Goal: Information Seeking & Learning: Learn about a topic

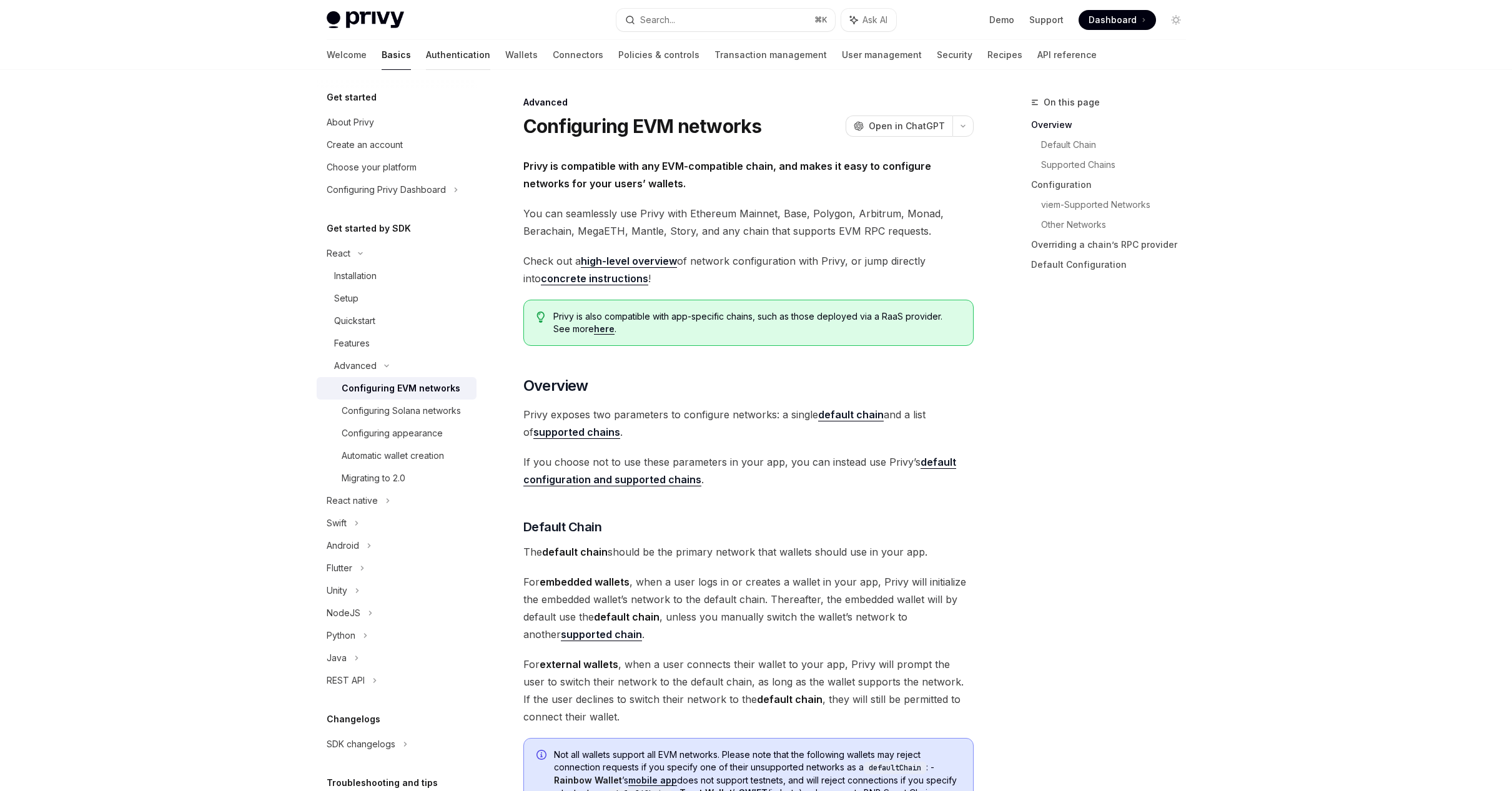
click at [426, 52] on link "Authentication" at bounding box center [458, 54] width 64 height 30
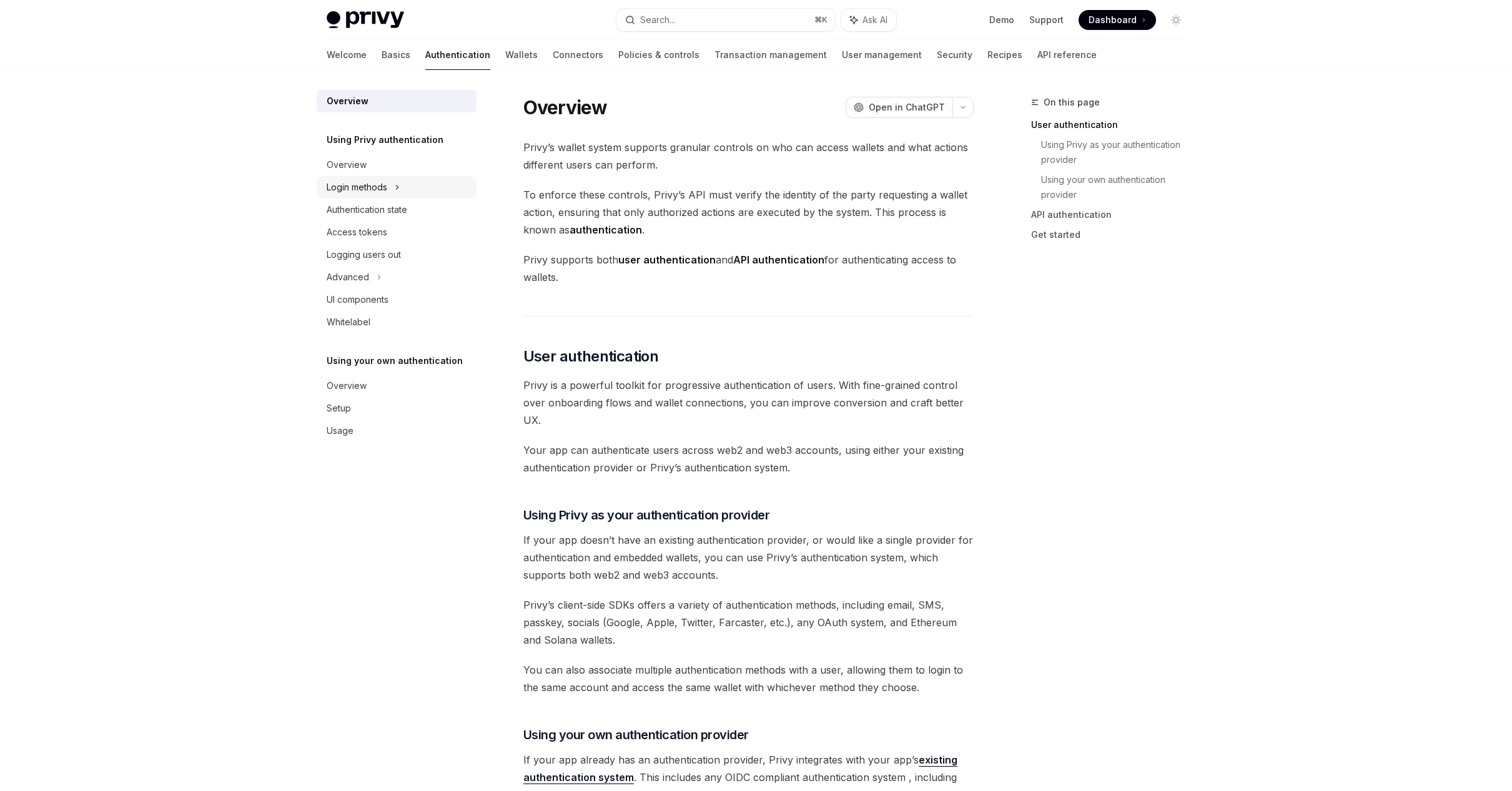
click at [386, 188] on div "Login methods" at bounding box center [357, 188] width 61 height 15
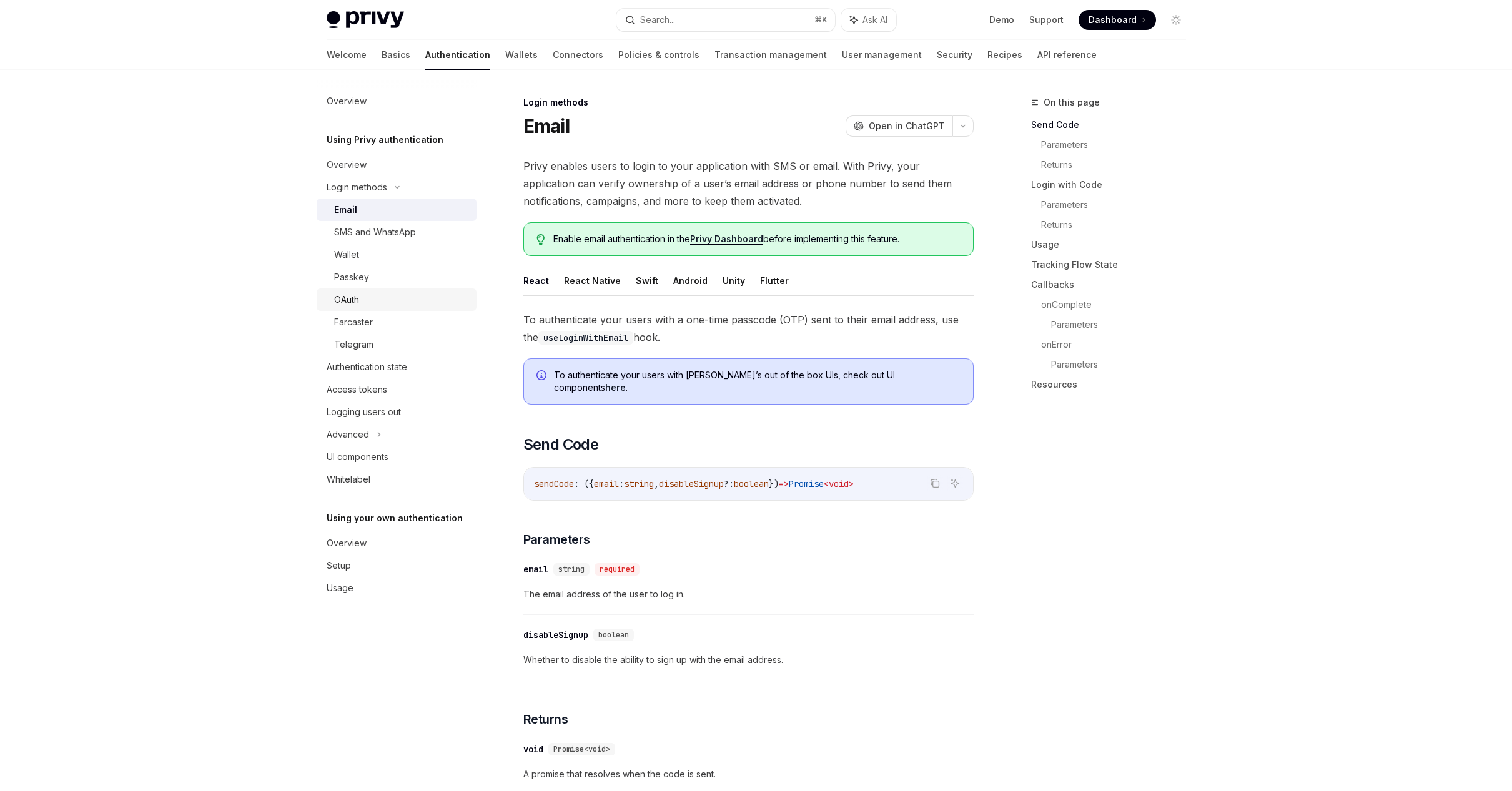
click at [385, 305] on div "OAuth" at bounding box center [402, 300] width 135 height 15
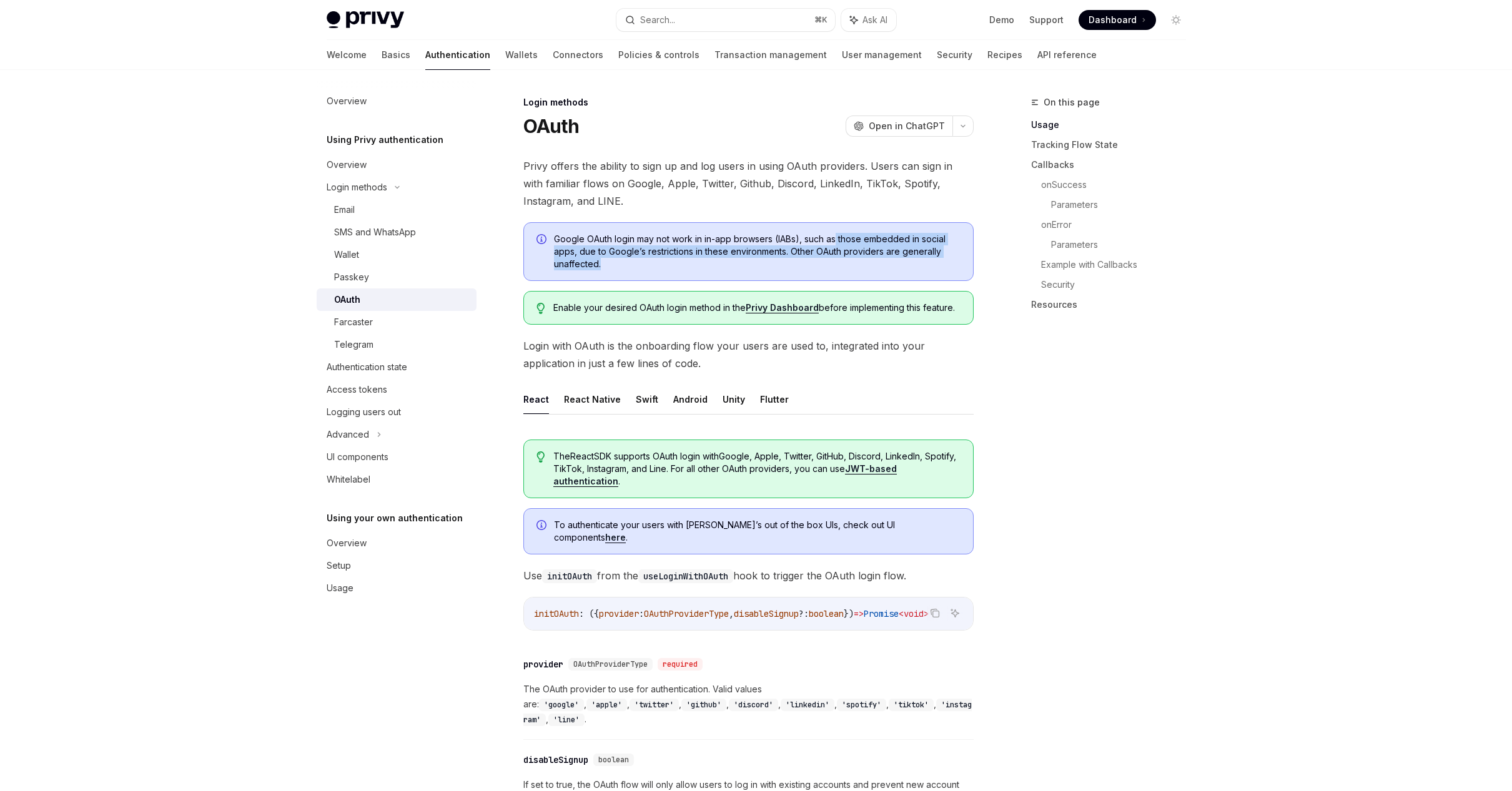
drag, startPoint x: 835, startPoint y: 238, endPoint x: 833, endPoint y: 260, distance: 22.1
click at [833, 260] on span "Google OAuth login may not work in in-app browsers (IABs), such as those embedd…" at bounding box center [757, 251] width 406 height 38
click at [833, 261] on span "Google OAuth login may not work in in-app browsers (IABs), such as those embedd…" at bounding box center [757, 251] width 406 height 38
click at [835, 252] on span "Google OAuth login may not work in in-app browsers (IABs), such as those embedd…" at bounding box center [757, 251] width 406 height 38
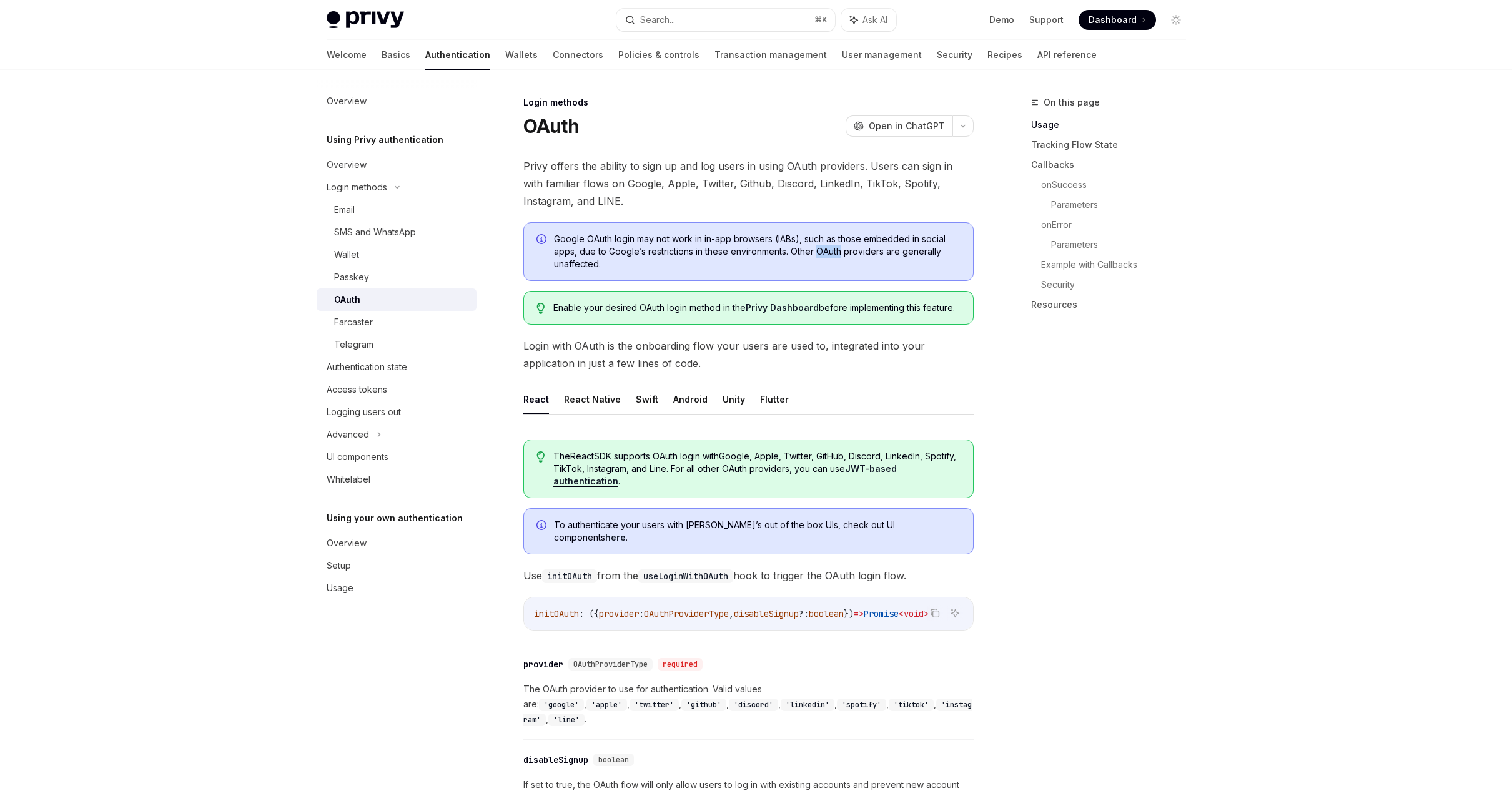
click at [835, 252] on span "Google OAuth login may not work in in-app browsers (IABs), such as those embedd…" at bounding box center [757, 251] width 406 height 38
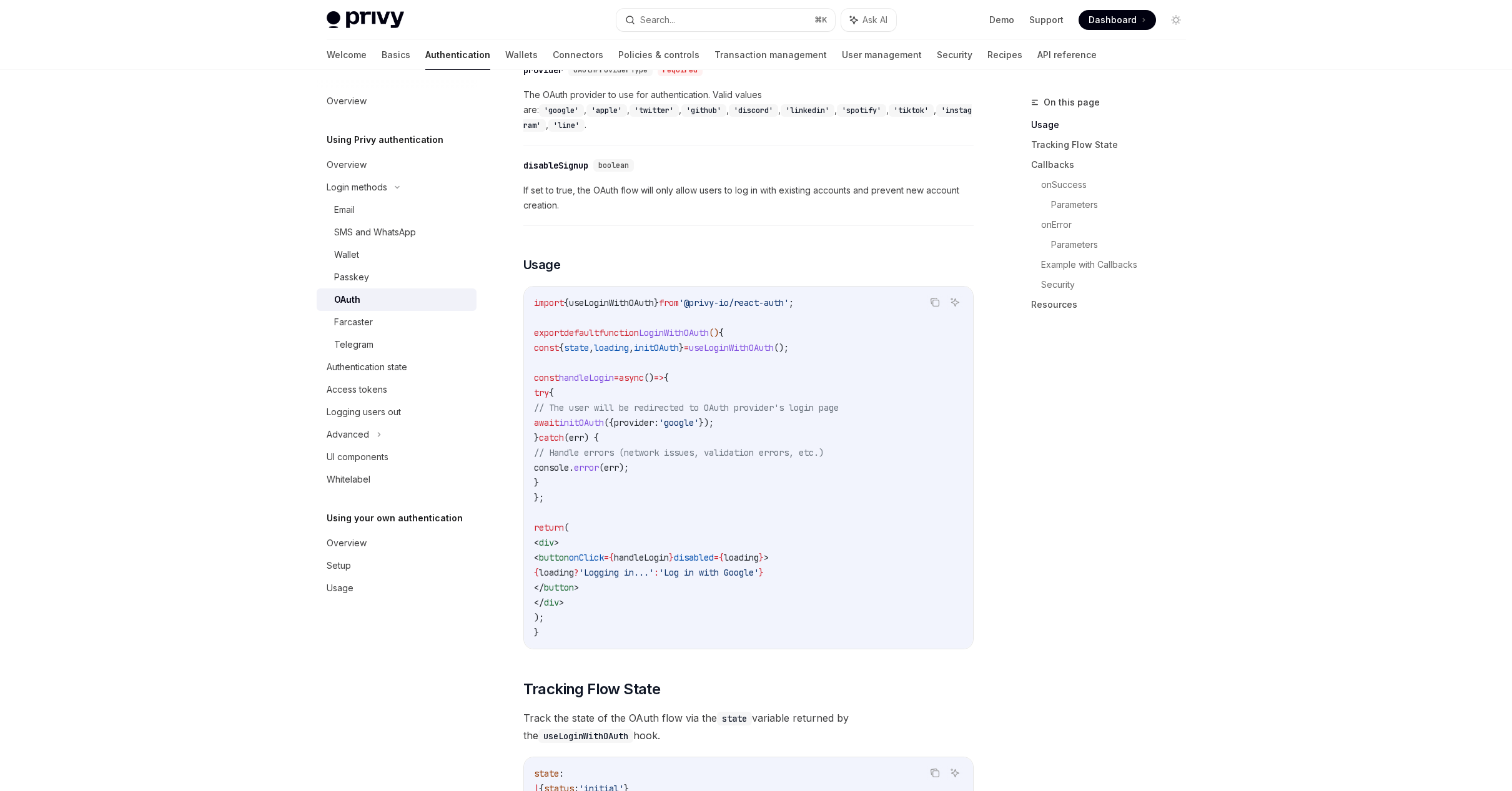
scroll to position [625, 0]
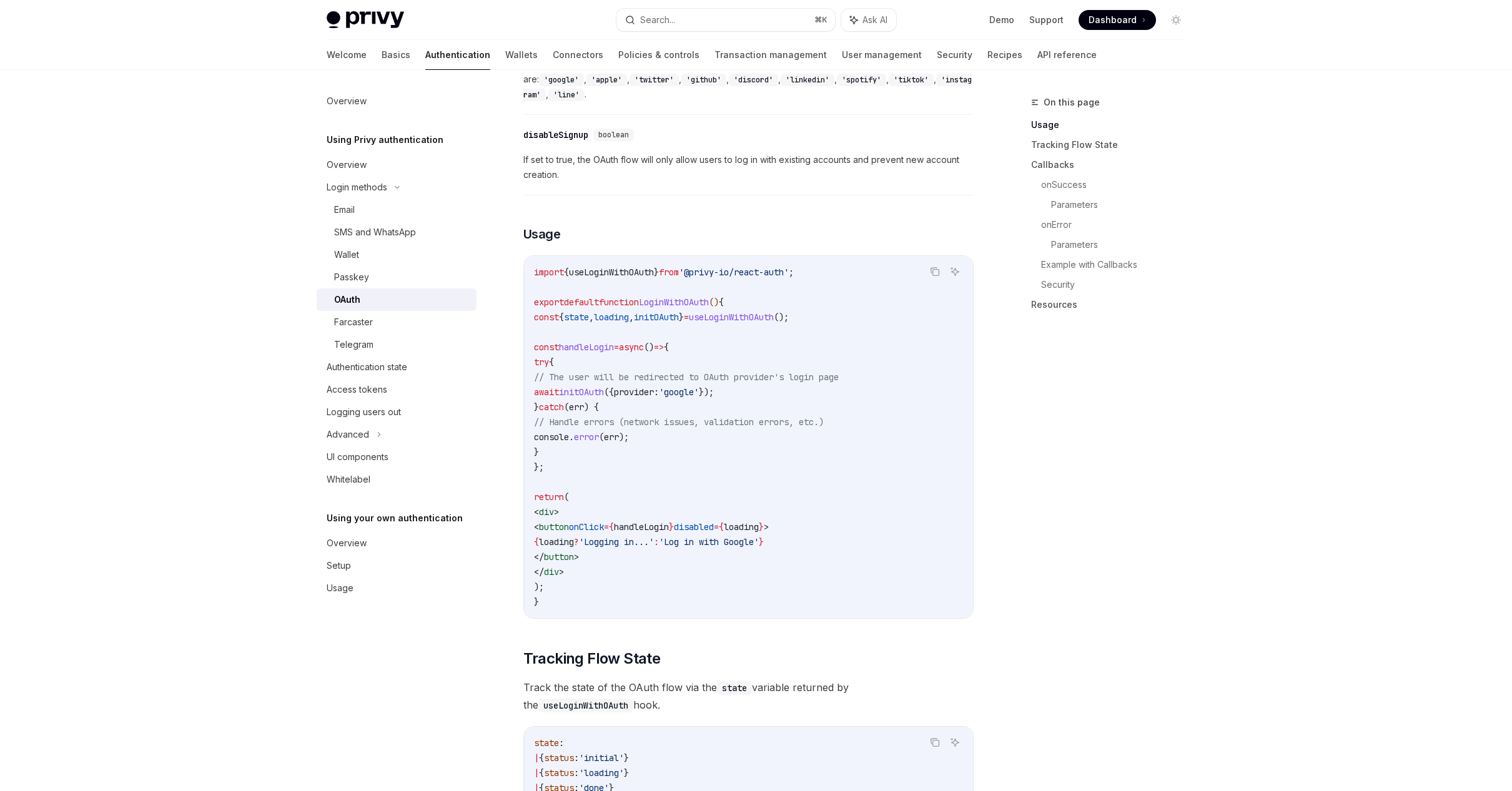
click at [629, 311] on span "loading" at bounding box center [612, 317] width 35 height 11
click at [774, 311] on span "useLoginWithOAuth" at bounding box center [731, 317] width 85 height 11
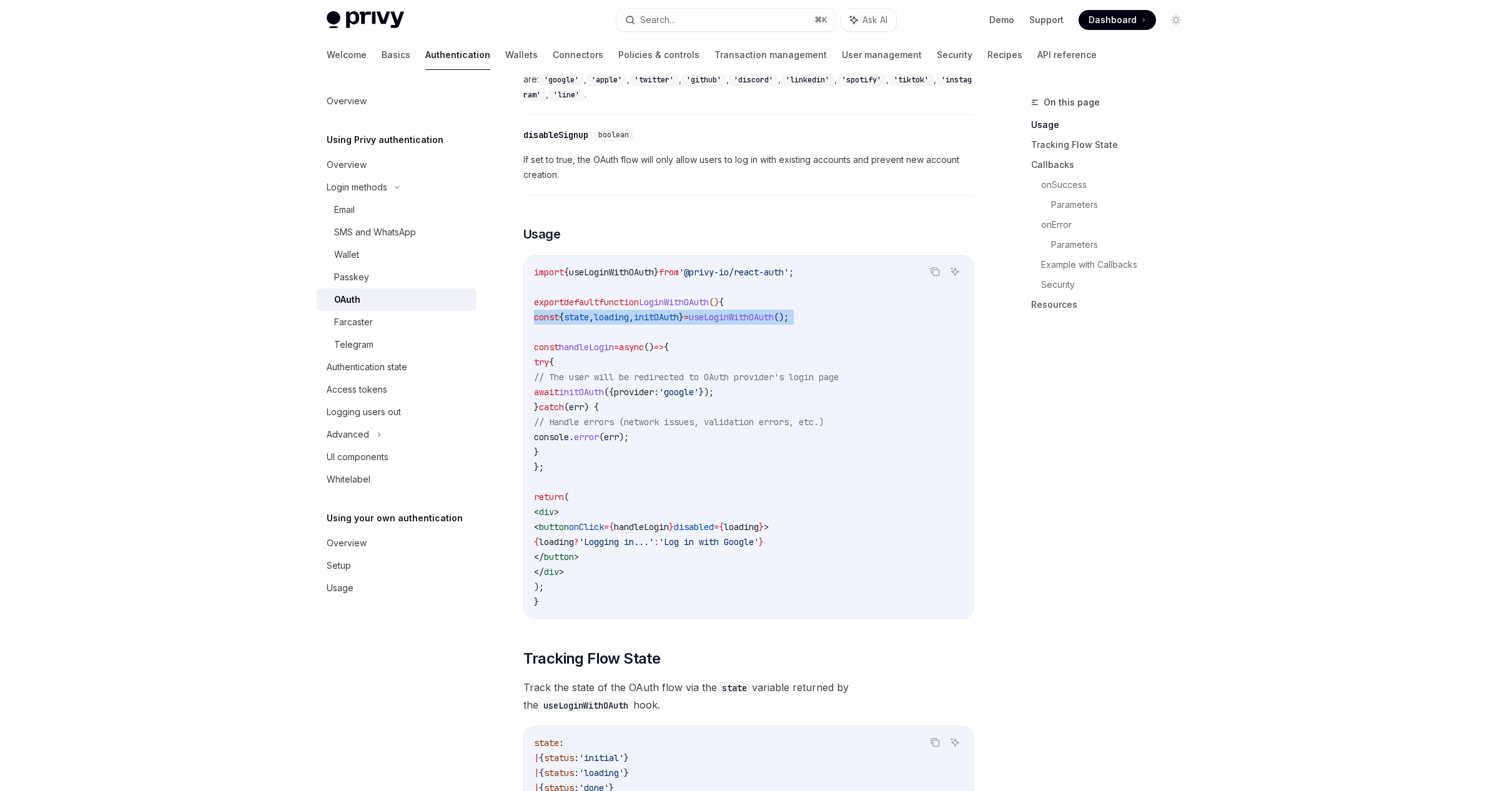
click at [774, 311] on span "useLoginWithOAuth" at bounding box center [731, 317] width 85 height 11
click at [1110, 432] on div "On this page Usage Tracking Flow State Callbacks onSuccess Parameters onError P…" at bounding box center [1101, 443] width 190 height 696
click at [774, 311] on span "useLoginWithOAuth" at bounding box center [731, 317] width 85 height 11
click at [866, 292] on code "import { useLoginWithOAuth } from '@privy-io/react-auth' ; export default funct…" at bounding box center [748, 437] width 429 height 345
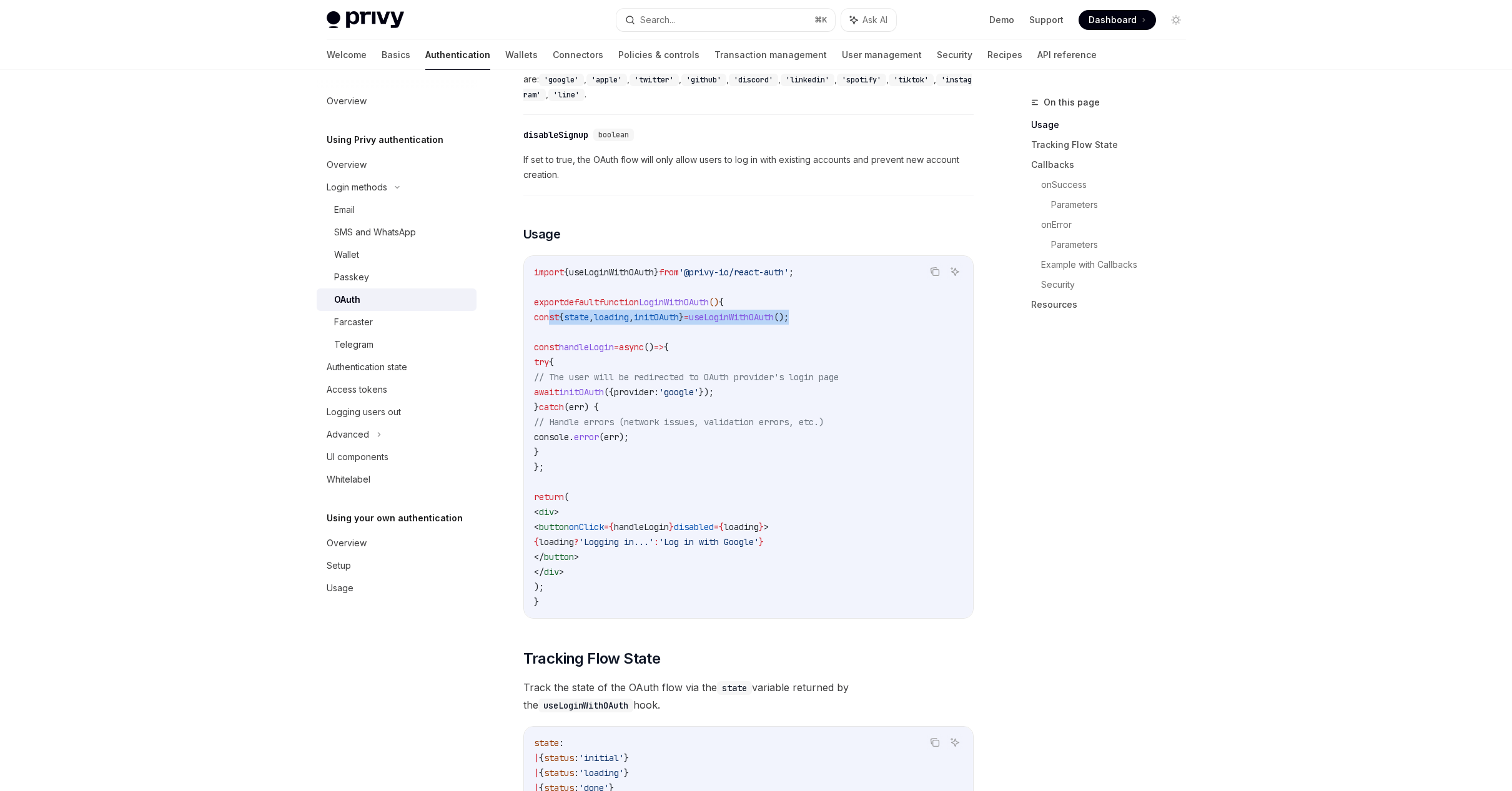
drag, startPoint x: 869, startPoint y: 293, endPoint x: 547, endPoint y: 293, distance: 322.0
click at [547, 293] on code "import { useLoginWithOAuth } from '@privy-io/react-auth' ; export default funct…" at bounding box center [748, 437] width 429 height 345
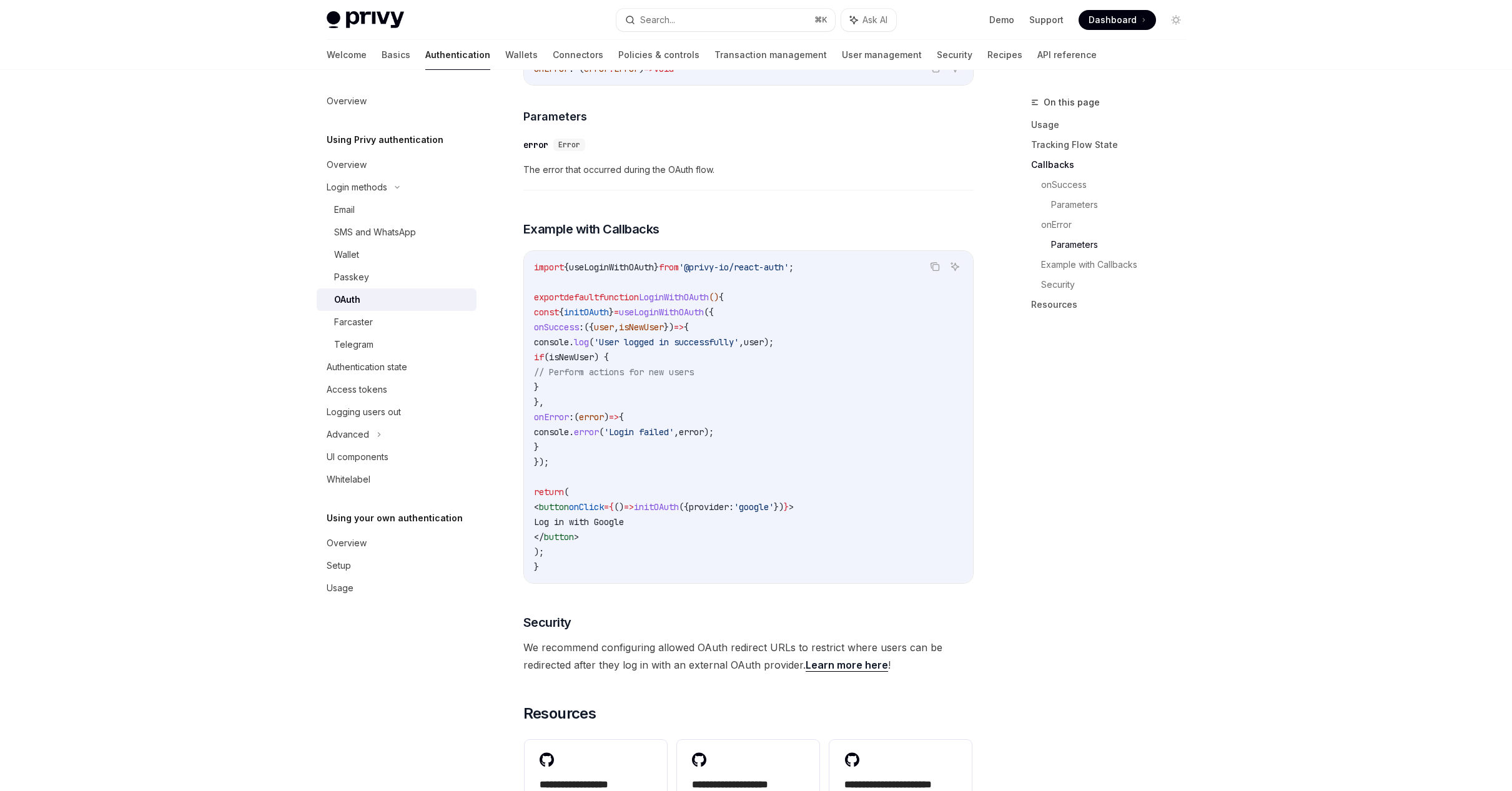
scroll to position [2153, 0]
drag, startPoint x: 695, startPoint y: 632, endPoint x: 689, endPoint y: 654, distance: 22.8
click at [689, 654] on span "We recommend configuring allowed OAuth redirect URLs to restrict where users ca…" at bounding box center [748, 656] width 450 height 35
click at [688, 655] on span "We recommend configuring allowed OAuth redirect URLs to restrict where users ca…" at bounding box center [748, 656] width 450 height 35
click at [344, 425] on div "Advanced" at bounding box center [396, 434] width 160 height 22
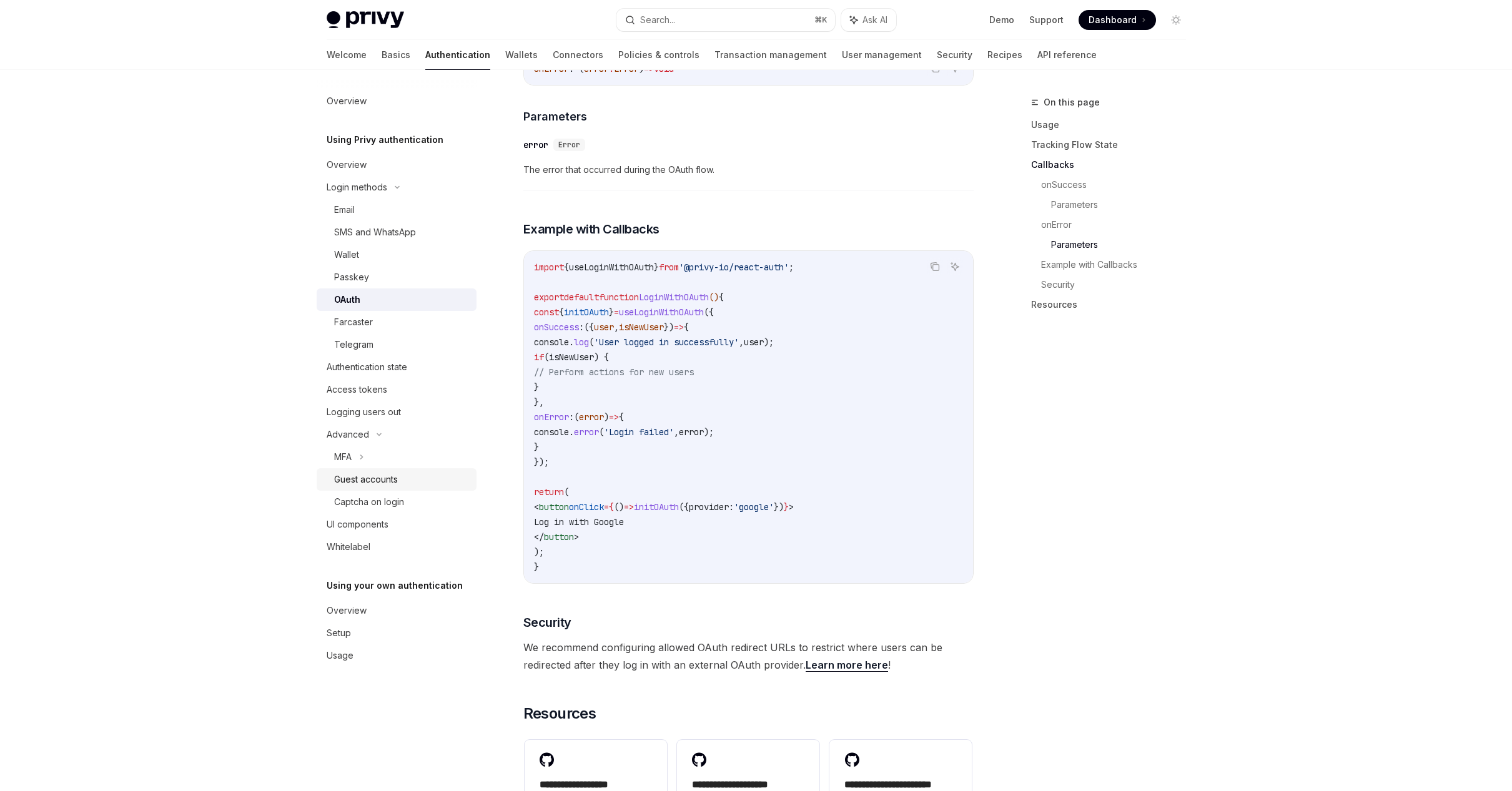
click at [373, 478] on div "Guest accounts" at bounding box center [366, 480] width 64 height 15
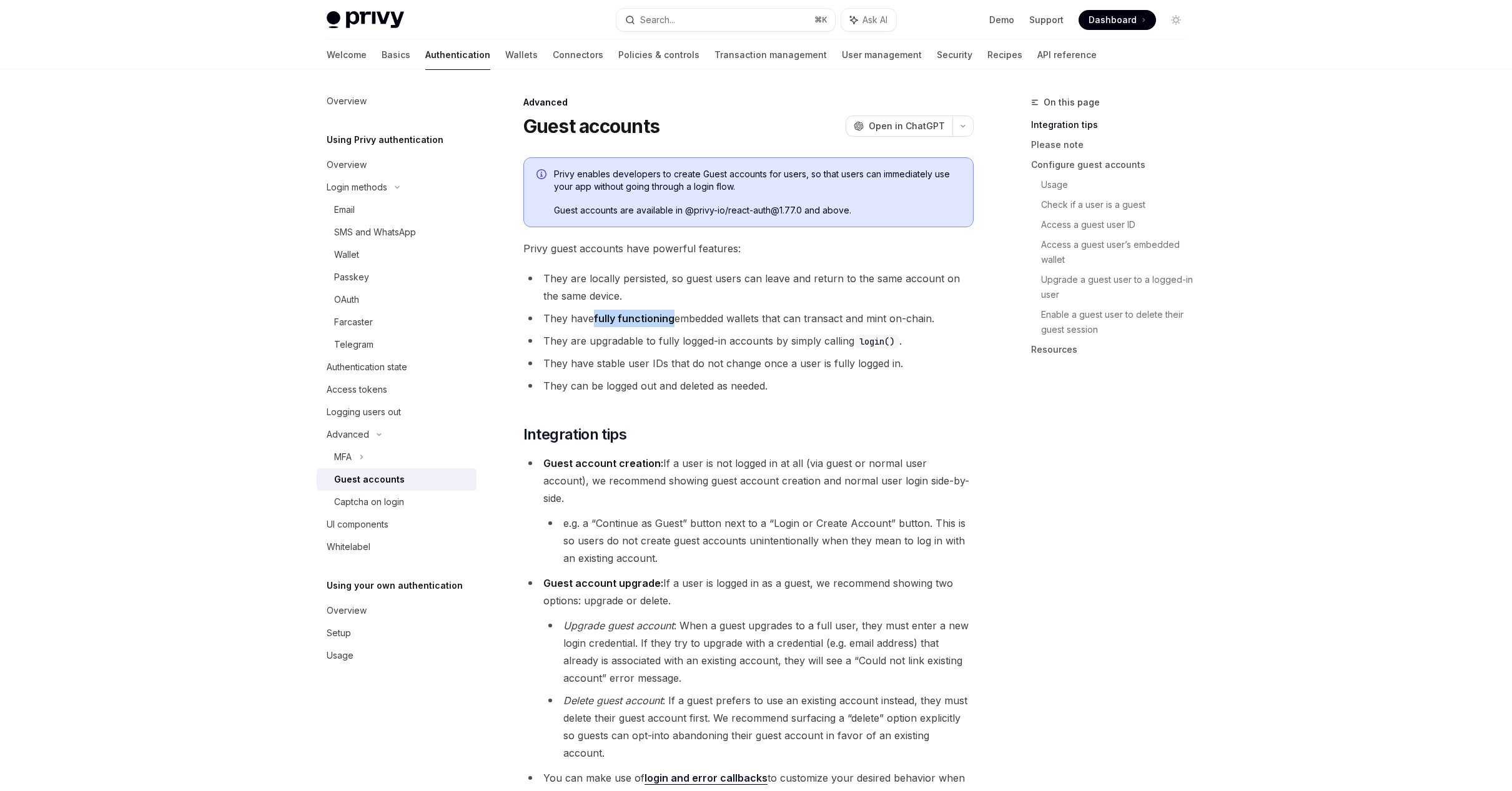
drag, startPoint x: 597, startPoint y: 320, endPoint x: 672, endPoint y: 313, distance: 75.3
click at [672, 313] on strong "fully functioning" at bounding box center [634, 318] width 81 height 12
click at [611, 338] on li "They are upgradable to fully logged-in accounts by simply calling login() ." at bounding box center [748, 340] width 450 height 18
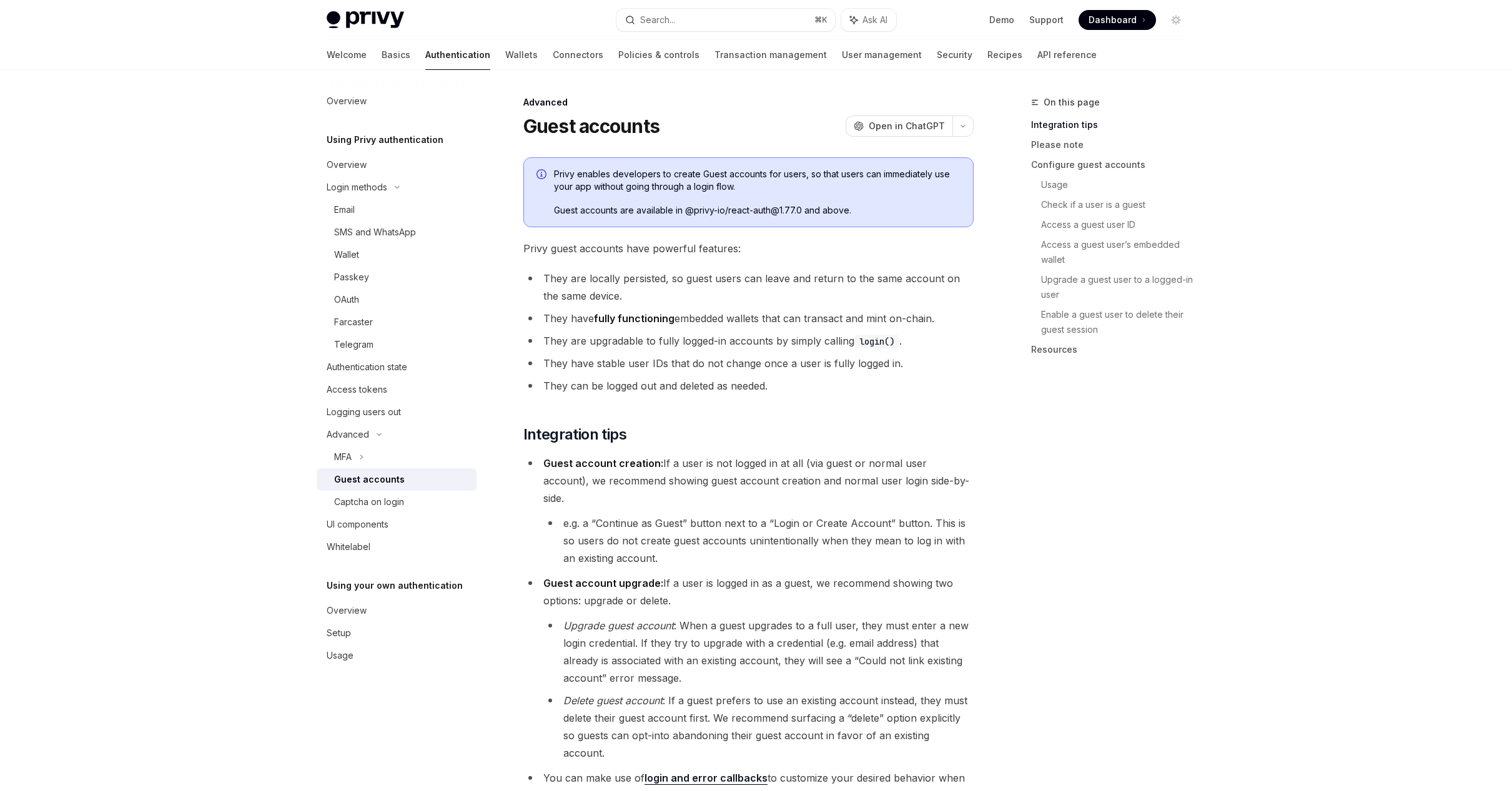
click at [762, 514] on li "e.g. a “Continue as Guest” button next to a “Login or Create Account” button. T…" at bounding box center [758, 540] width 430 height 52
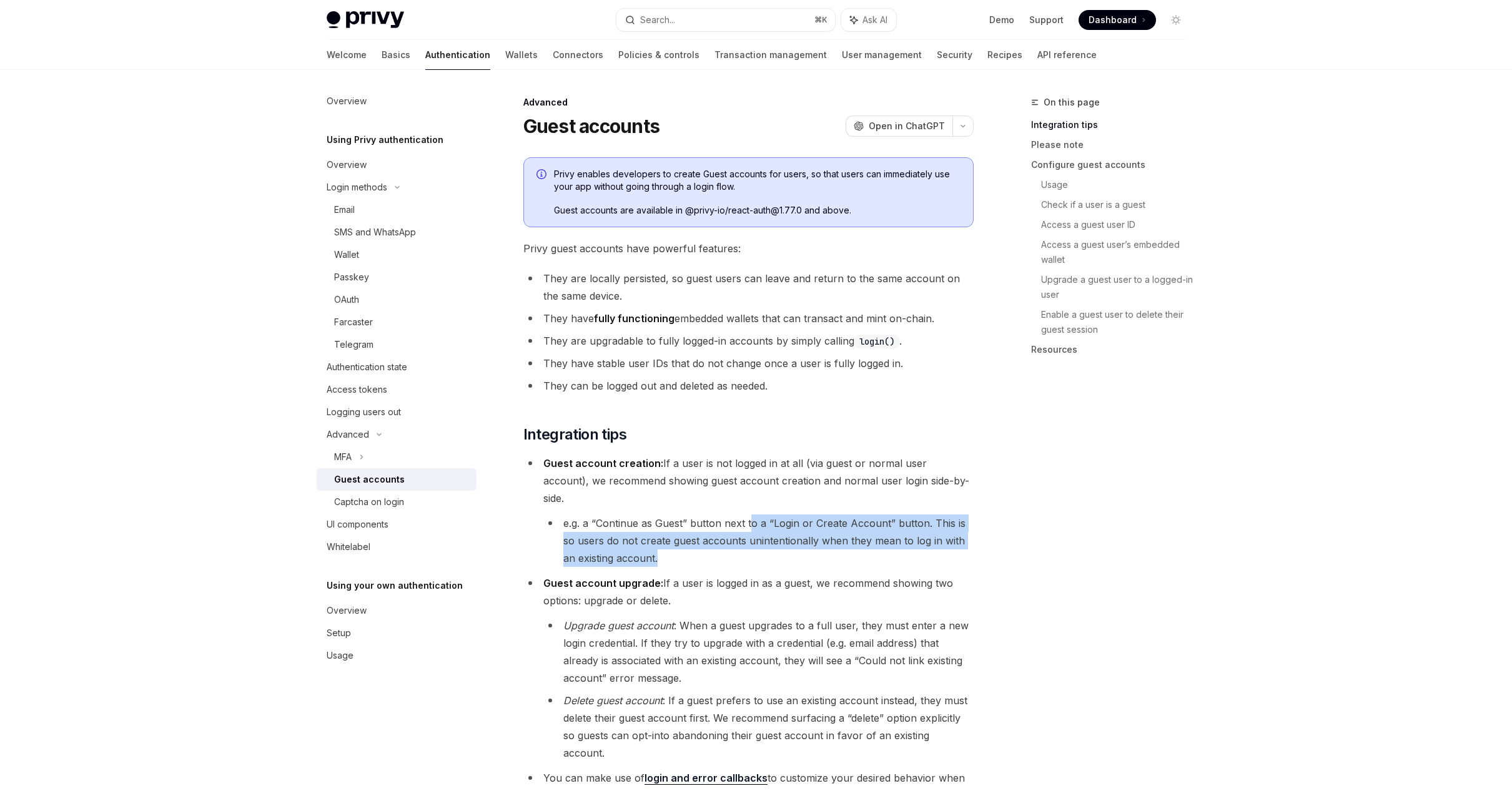
drag, startPoint x: 750, startPoint y: 501, endPoint x: 750, endPoint y: 542, distance: 41.0
click at [750, 540] on li "e.g. a “Continue as Guest” button next to a “Login or Create Account” button. T…" at bounding box center [758, 540] width 430 height 52
click at [750, 542] on li "e.g. a “Continue as Guest” button next to a “Login or Create Account” button. T…" at bounding box center [758, 540] width 430 height 52
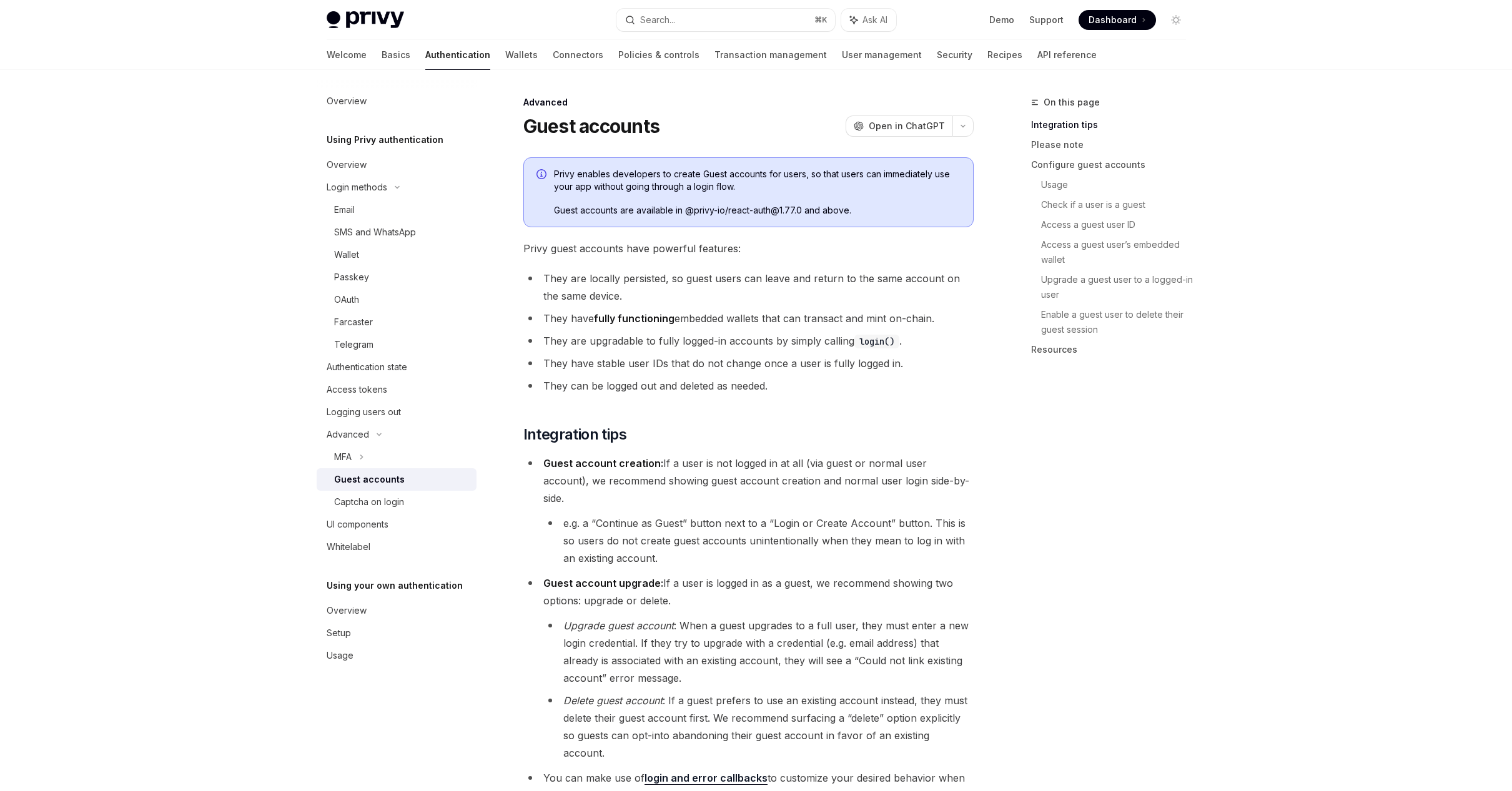
drag, startPoint x: 663, startPoint y: 566, endPoint x: 689, endPoint y: 598, distance: 41.2
click at [689, 598] on li "Guest account upgrade: If a user is logged in as a guest, we recommend showing …" at bounding box center [748, 668] width 450 height 187
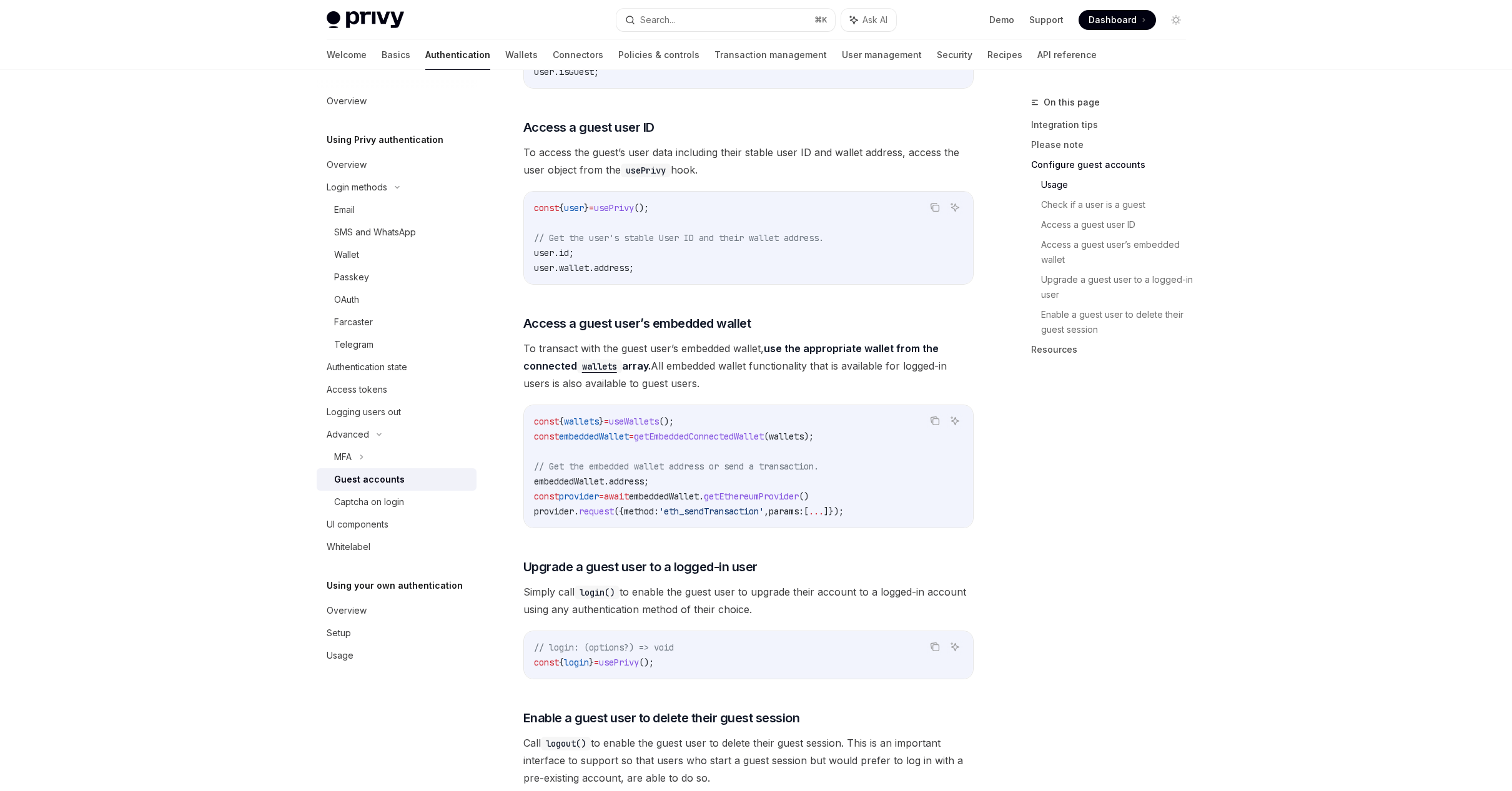
scroll to position [1055, 0]
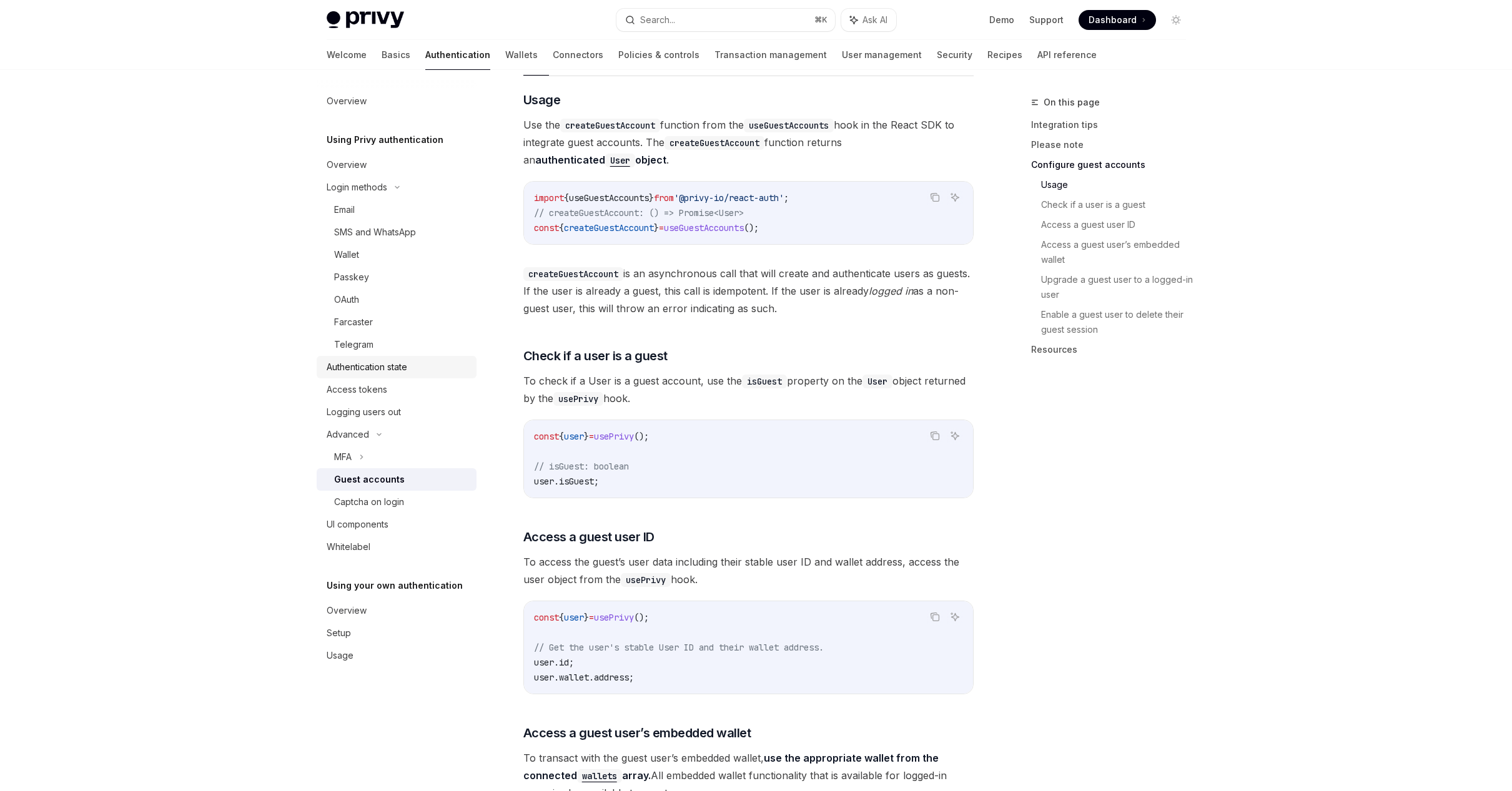
click at [362, 366] on div "Authentication state" at bounding box center [366, 367] width 81 height 15
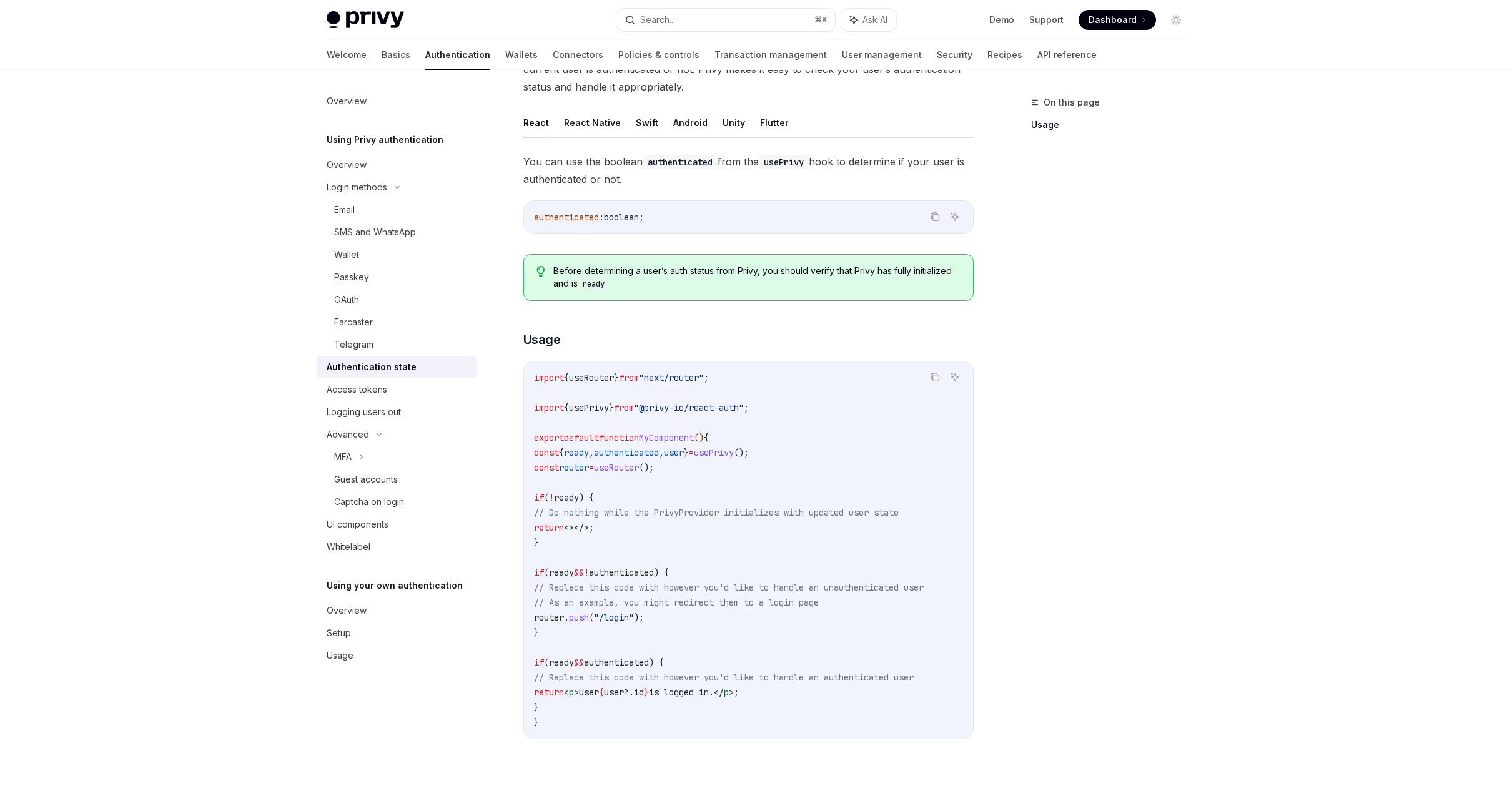
scroll to position [116, 0]
click at [396, 294] on div "OAuth" at bounding box center [402, 300] width 135 height 15
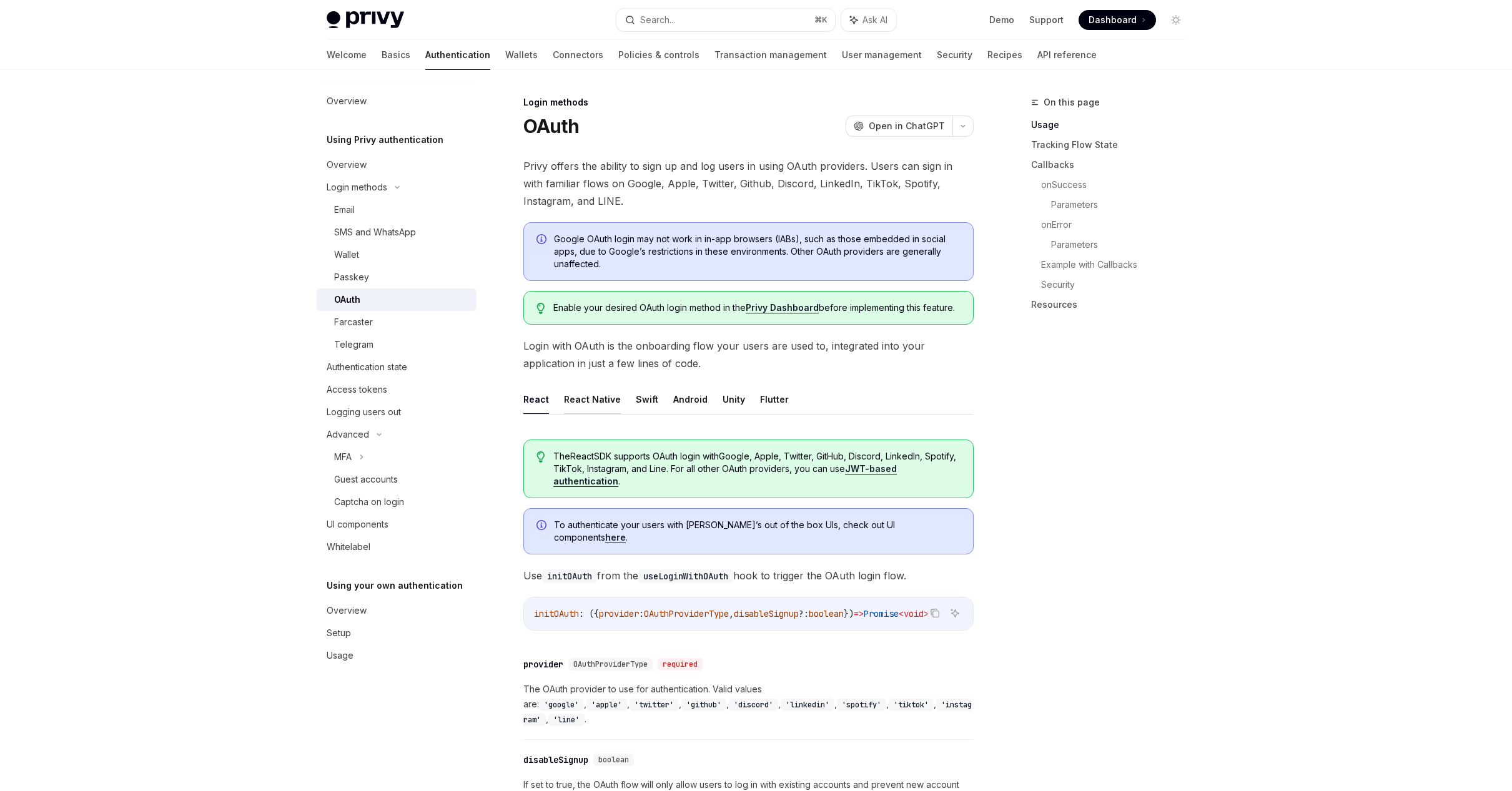
click at [591, 396] on button "React Native" at bounding box center [592, 399] width 57 height 29
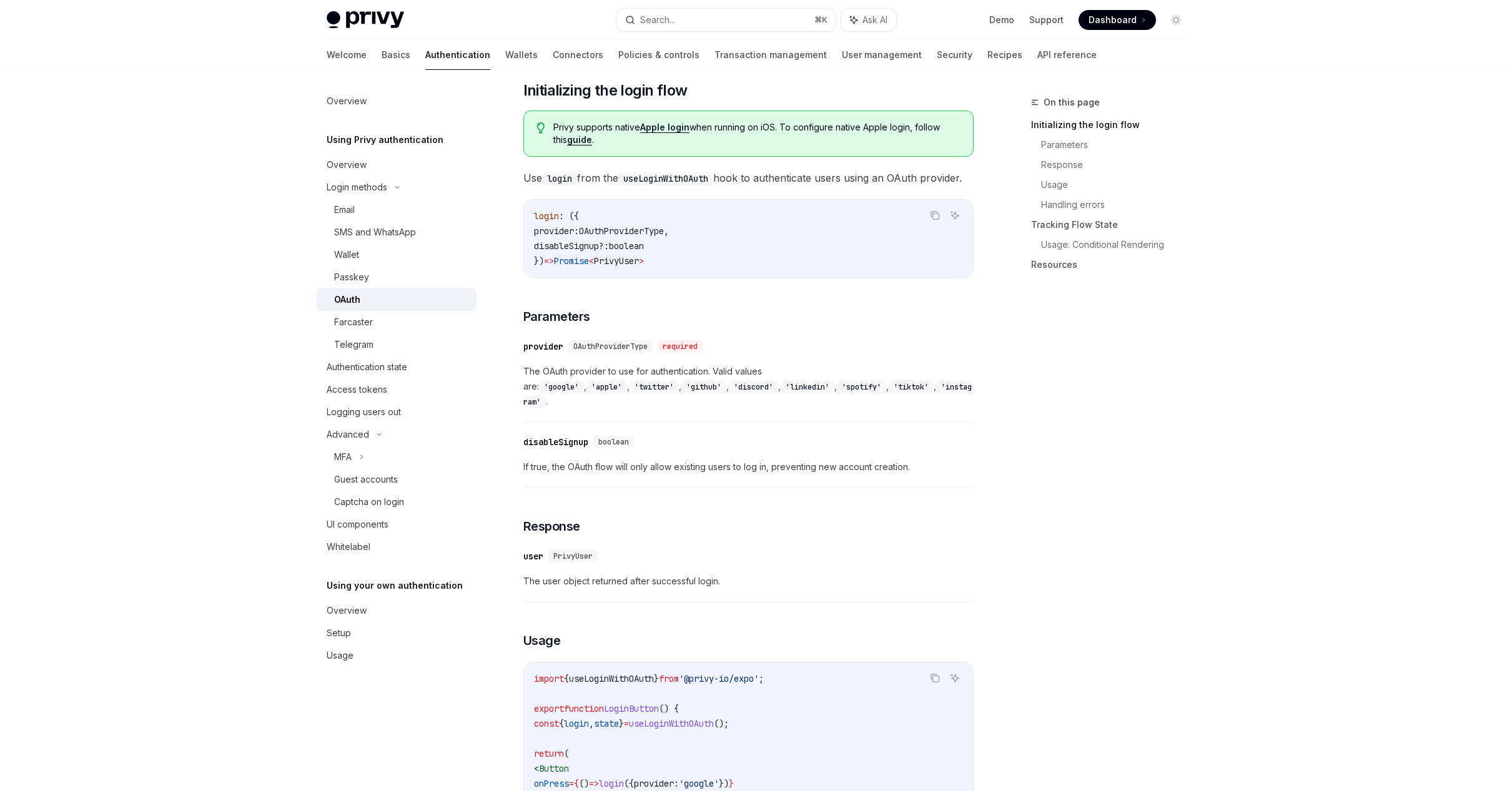
scroll to position [660, 0]
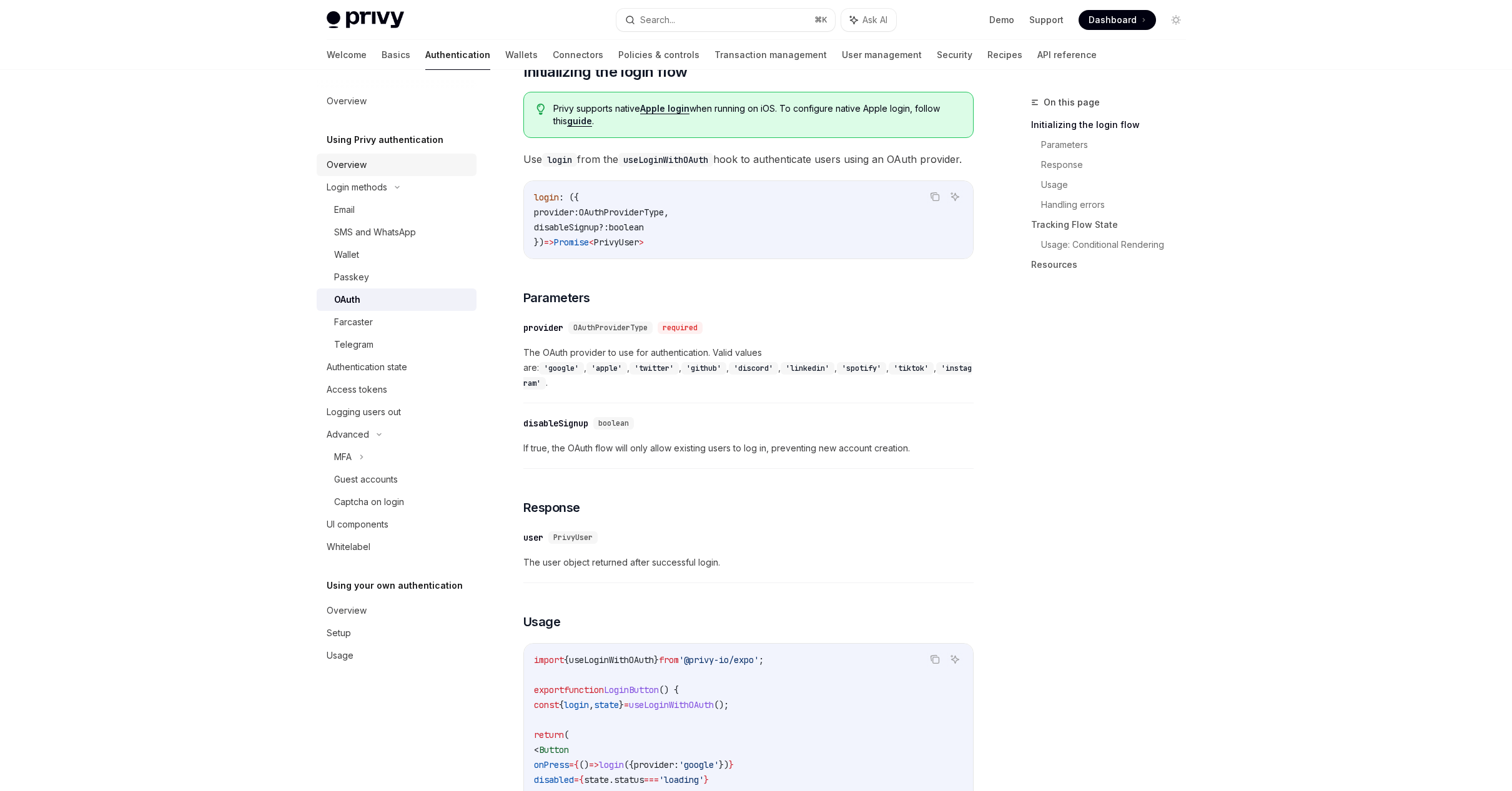
click at [362, 168] on div "Overview" at bounding box center [347, 165] width 40 height 15
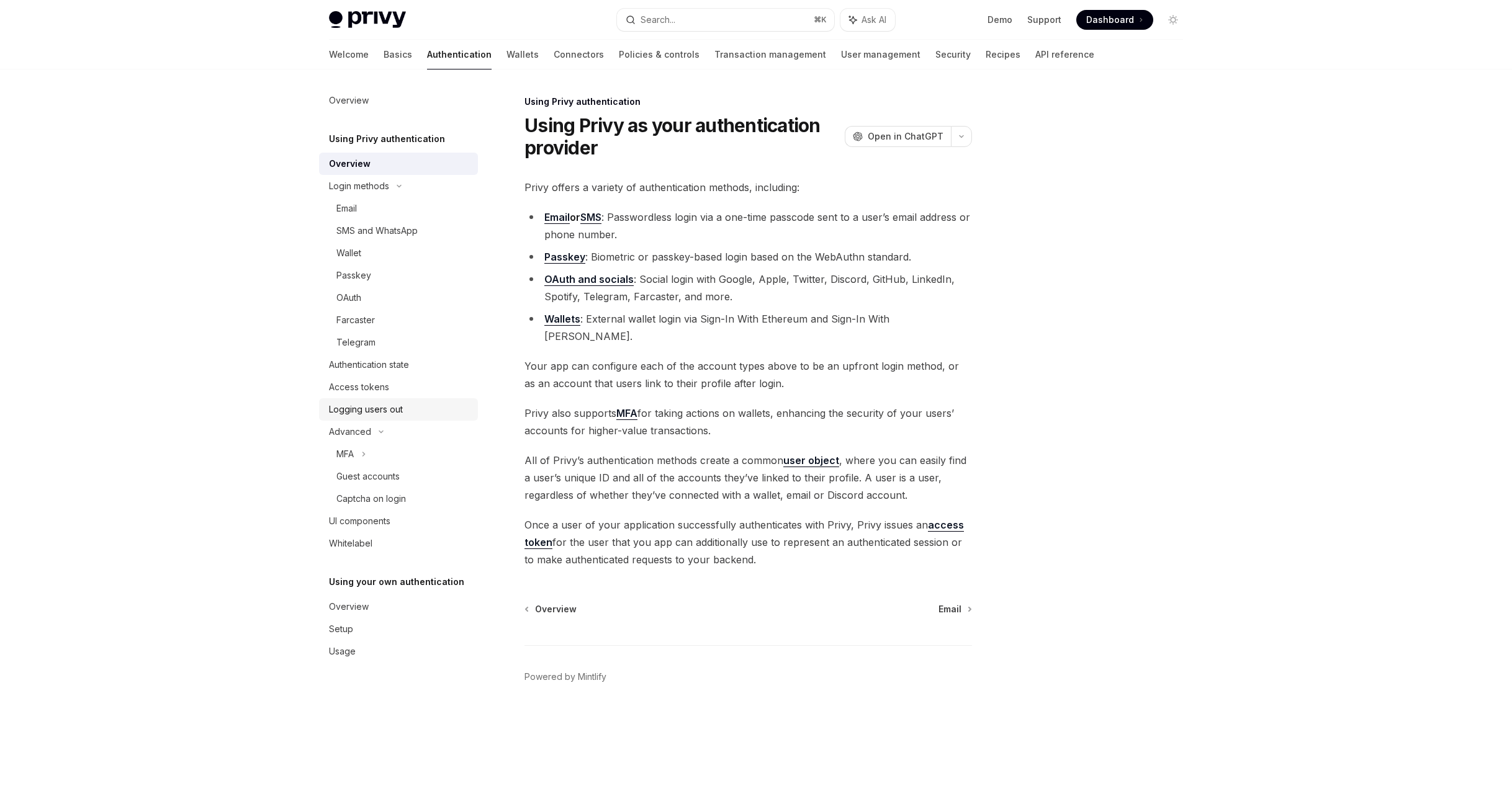
click at [372, 402] on div "Logging users out" at bounding box center [366, 410] width 74 height 15
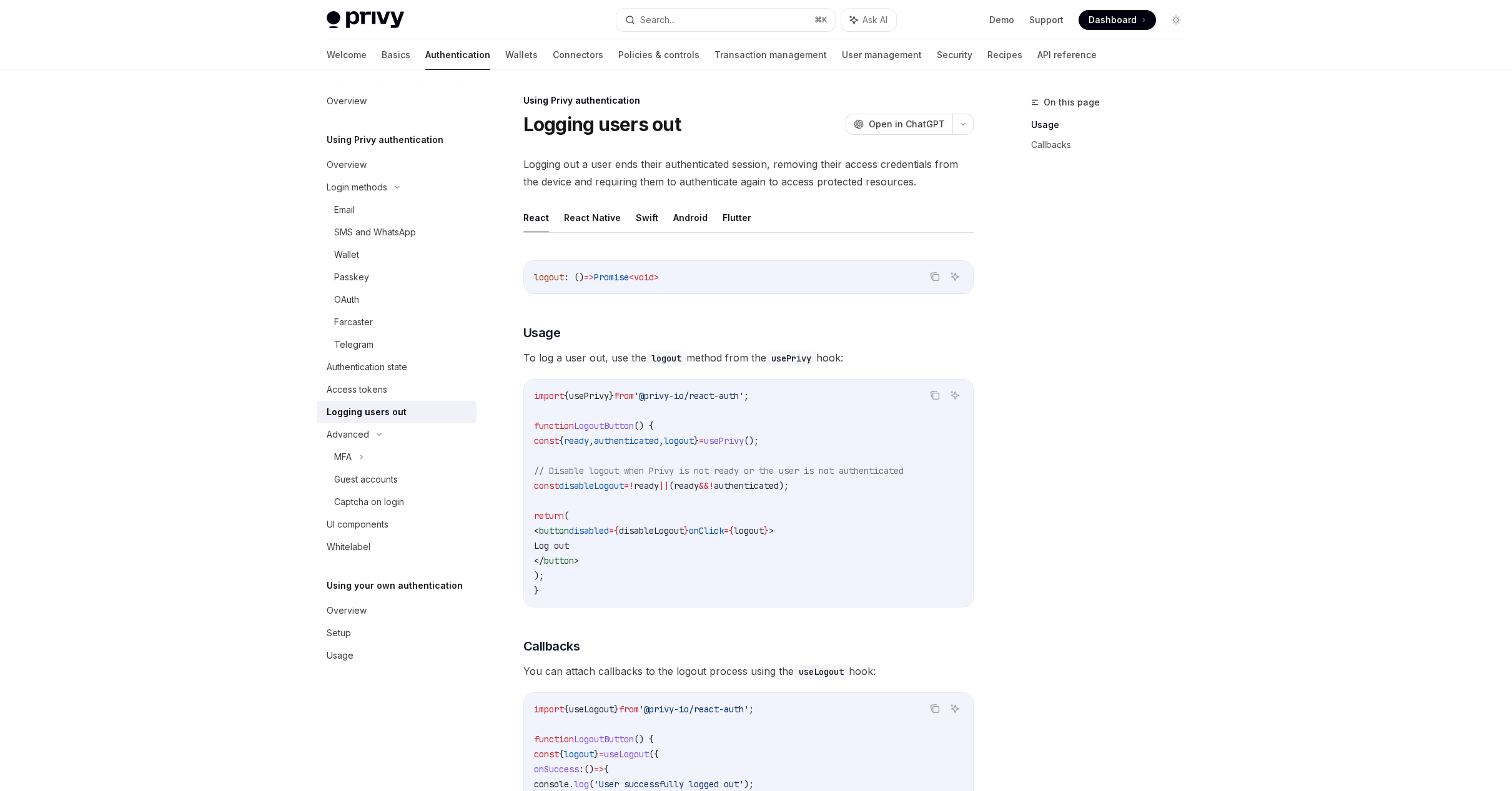
scroll to position [5, 0]
click at [483, 57] on div "Welcome Basics Authentication Wallets Connectors Policies & controls Transactio…" at bounding box center [712, 54] width 770 height 30
click at [505, 57] on link "Wallets" at bounding box center [521, 54] width 32 height 30
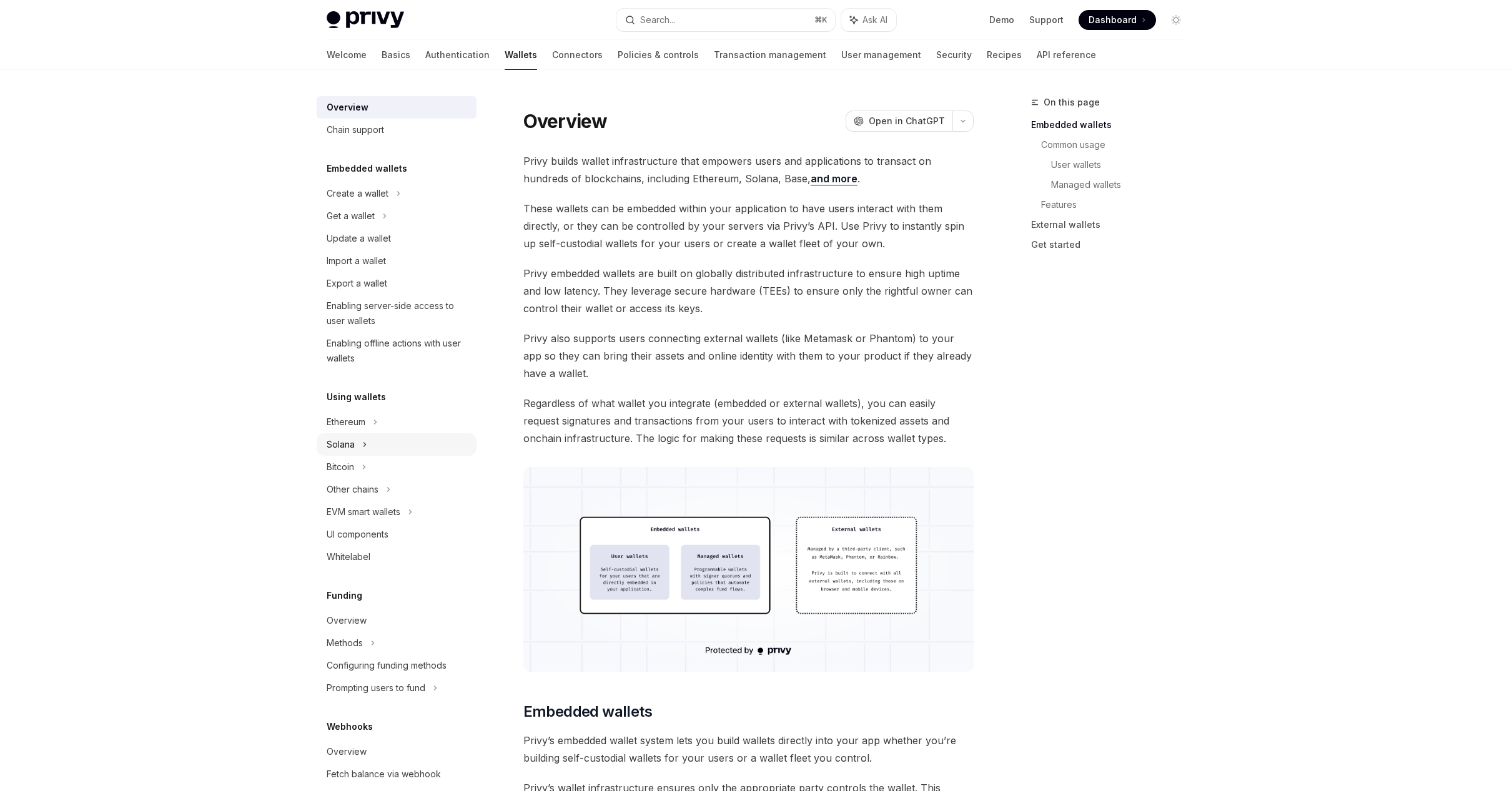
click at [382, 224] on icon at bounding box center [384, 216] width 5 height 15
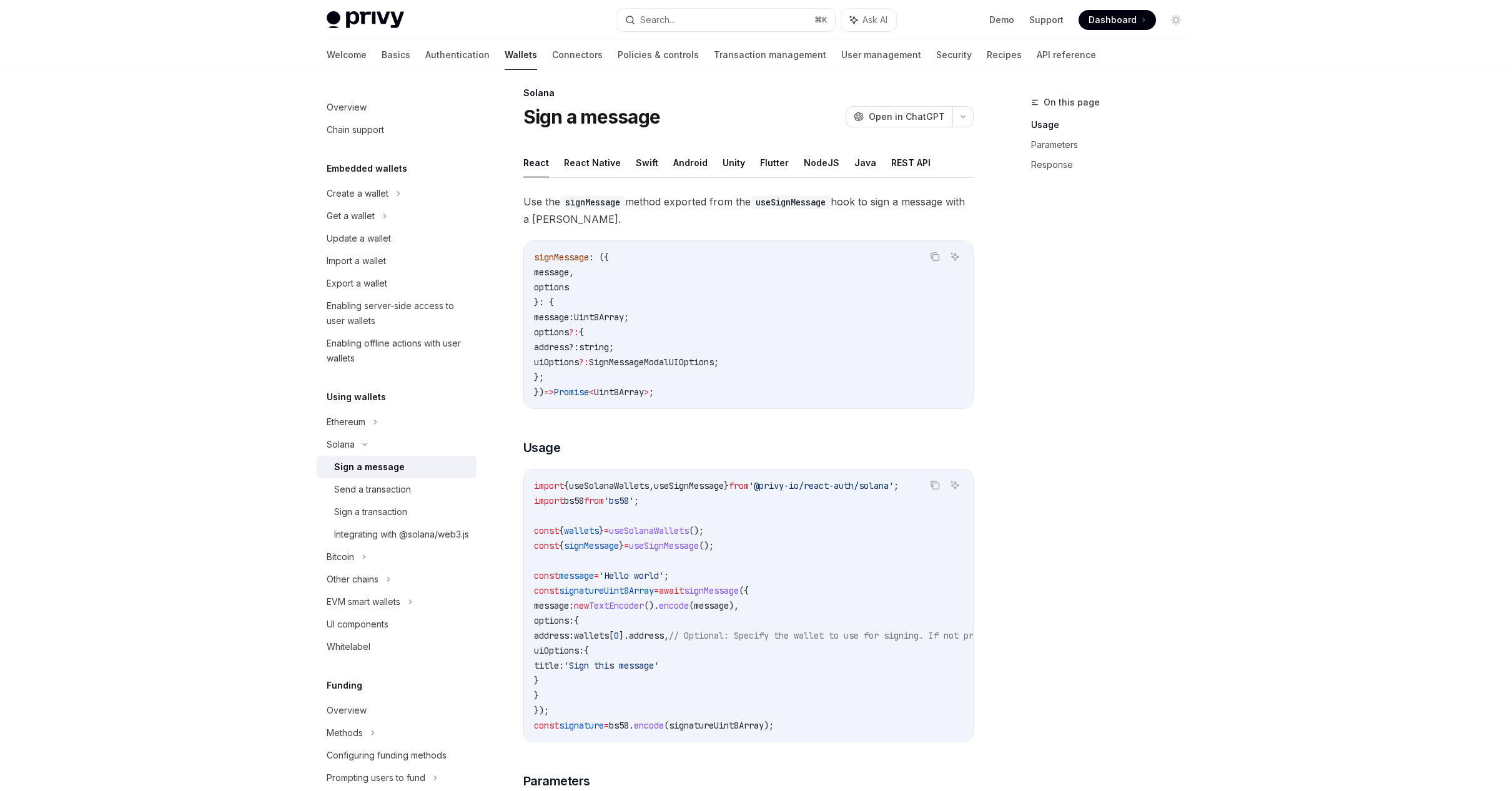
scroll to position [10, 0]
click at [382, 196] on div "Create a wallet" at bounding box center [357, 194] width 62 height 15
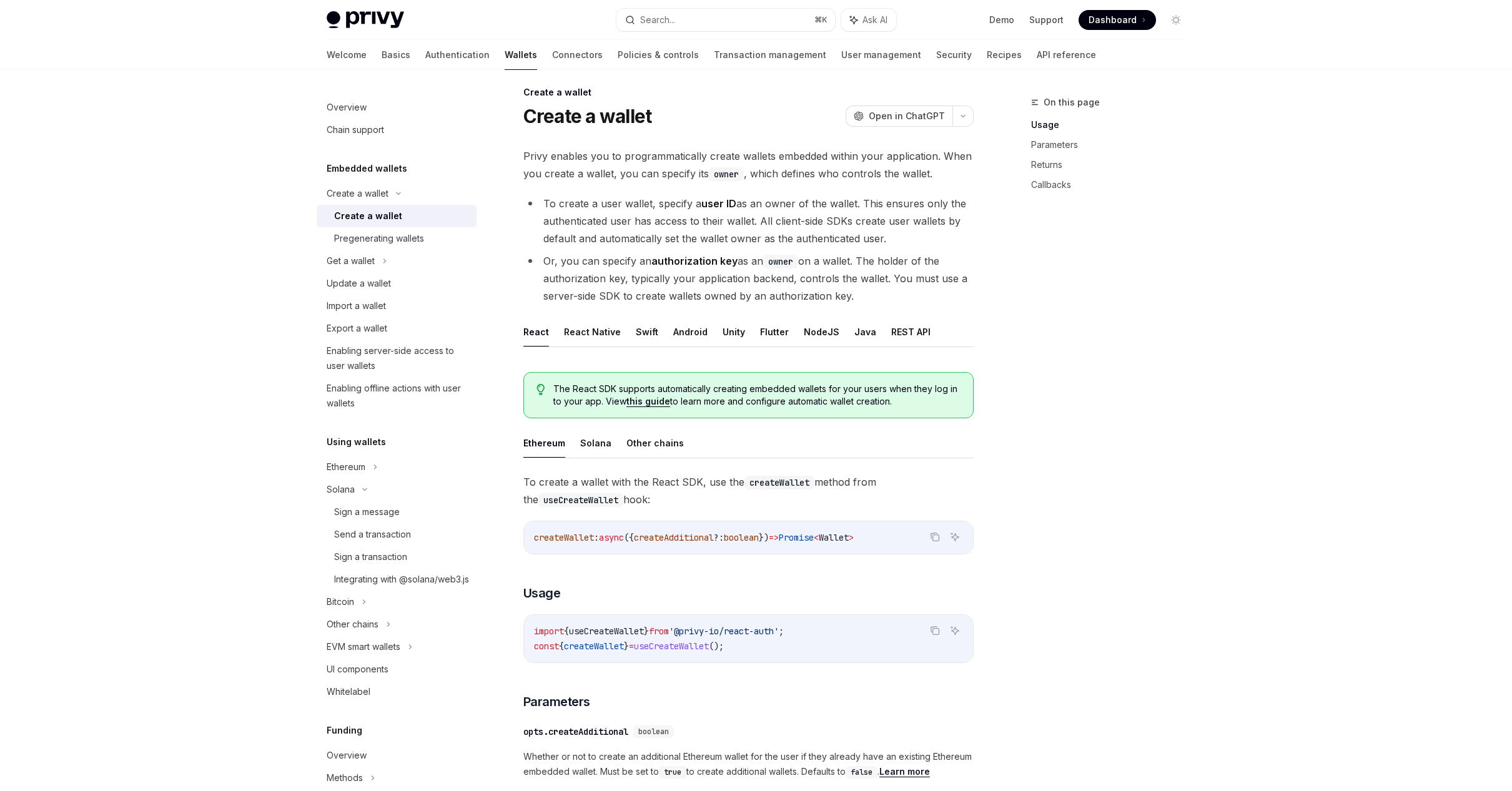
click at [587, 458] on ul "Ethereum Solana Other chains" at bounding box center [748, 443] width 450 height 30
click at [597, 440] on button "Solana" at bounding box center [596, 443] width 31 height 29
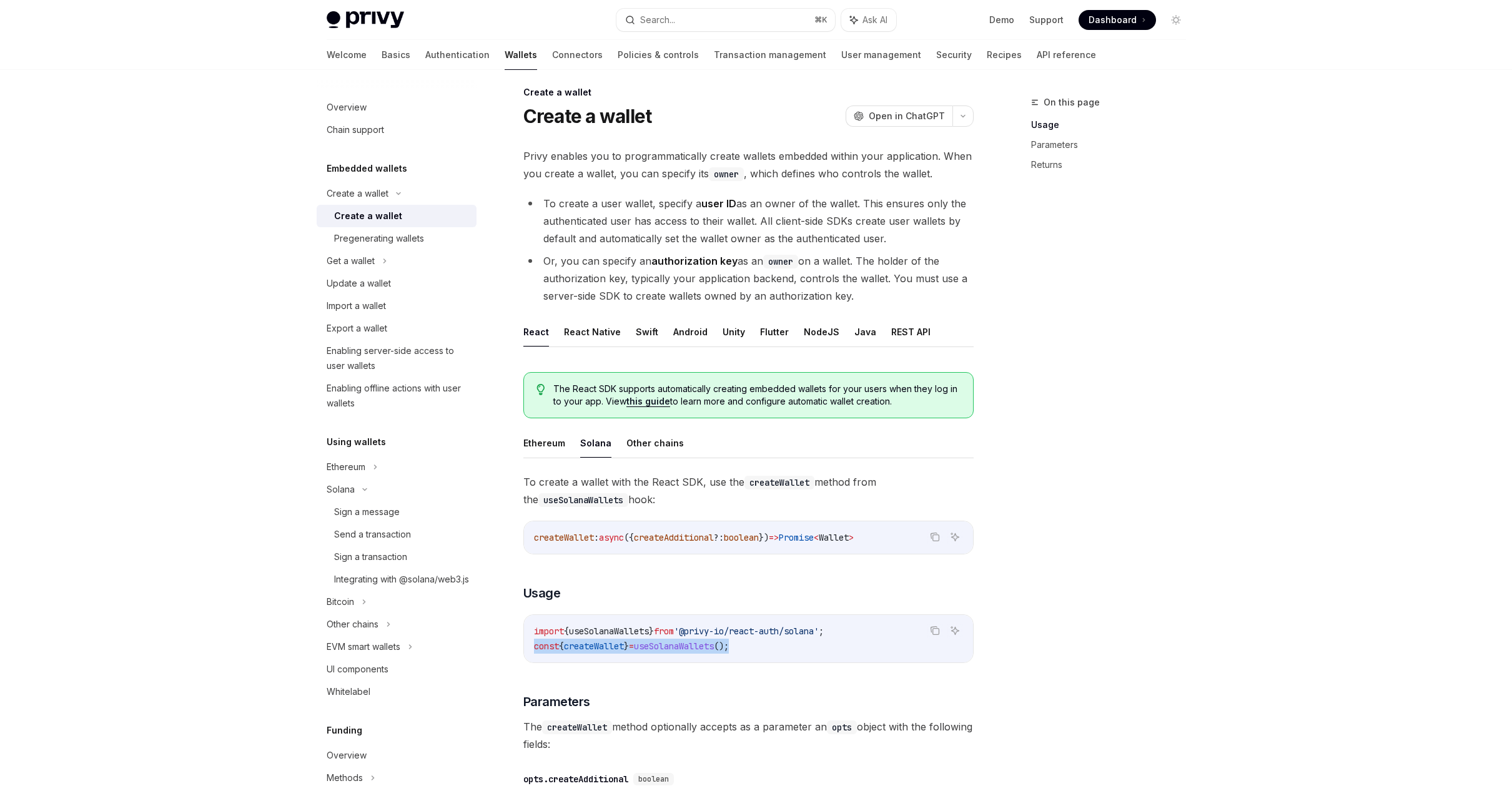
drag, startPoint x: 783, startPoint y: 646, endPoint x: 526, endPoint y: 647, distance: 257.0
click at [526, 647] on div "import { useSolanaWallets } from '@privy-io/react-auth/solana' ; const { create…" at bounding box center [748, 638] width 449 height 48
copy span "const { createWallet } = useSolanaWallets ();"
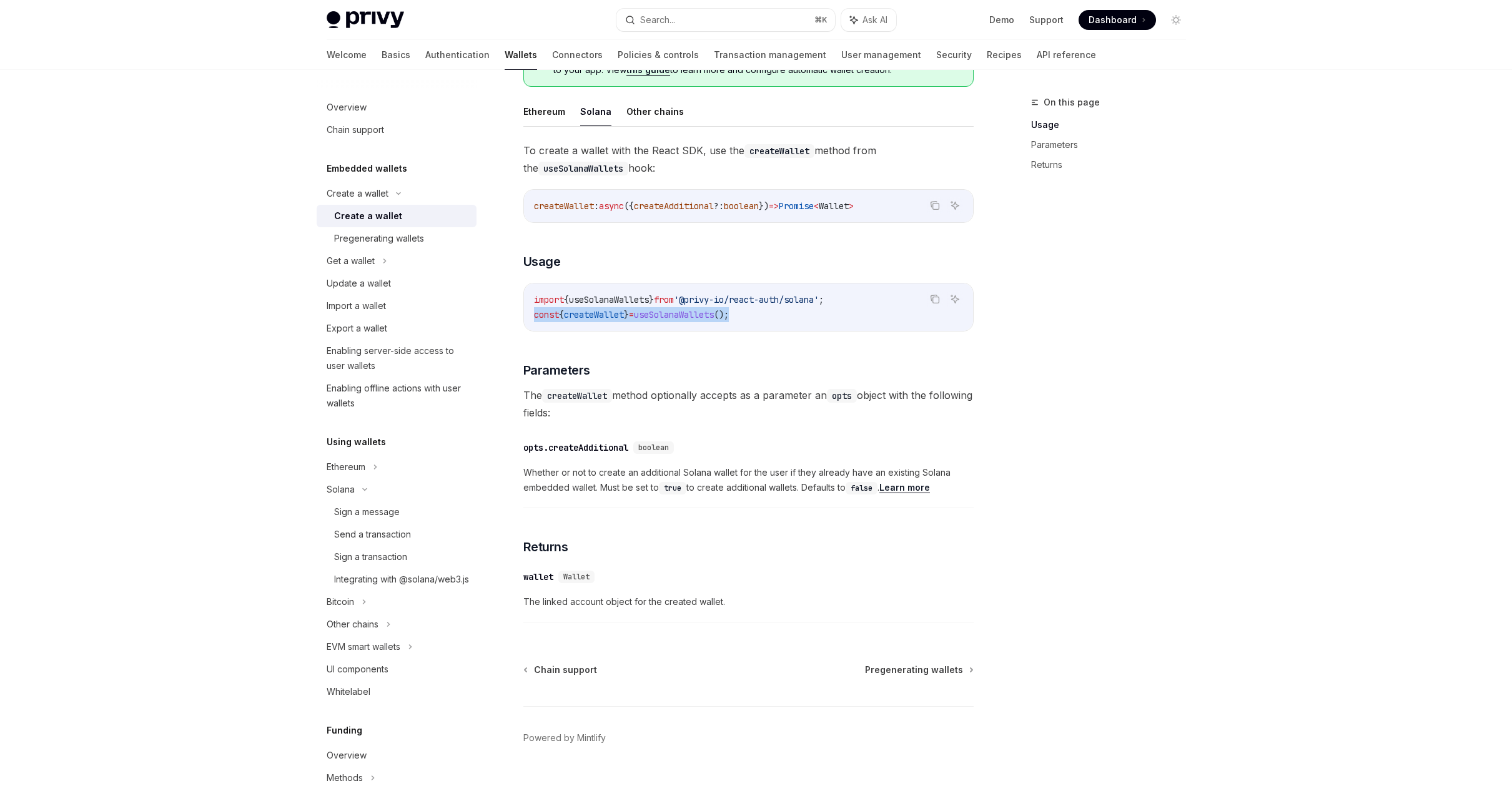
scroll to position [350, 0]
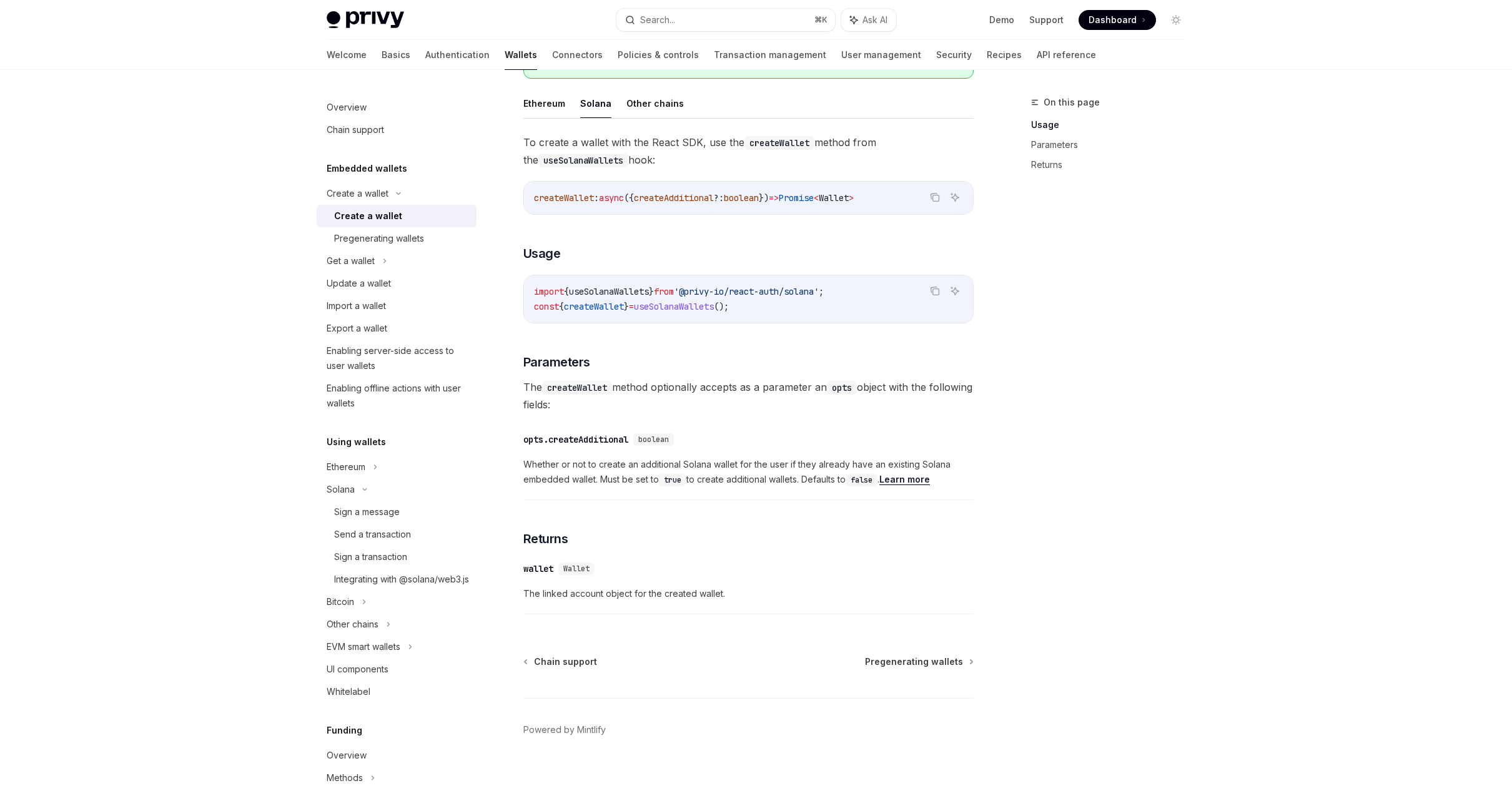
click at [600, 437] on div "opts.createAdditional" at bounding box center [576, 439] width 105 height 12
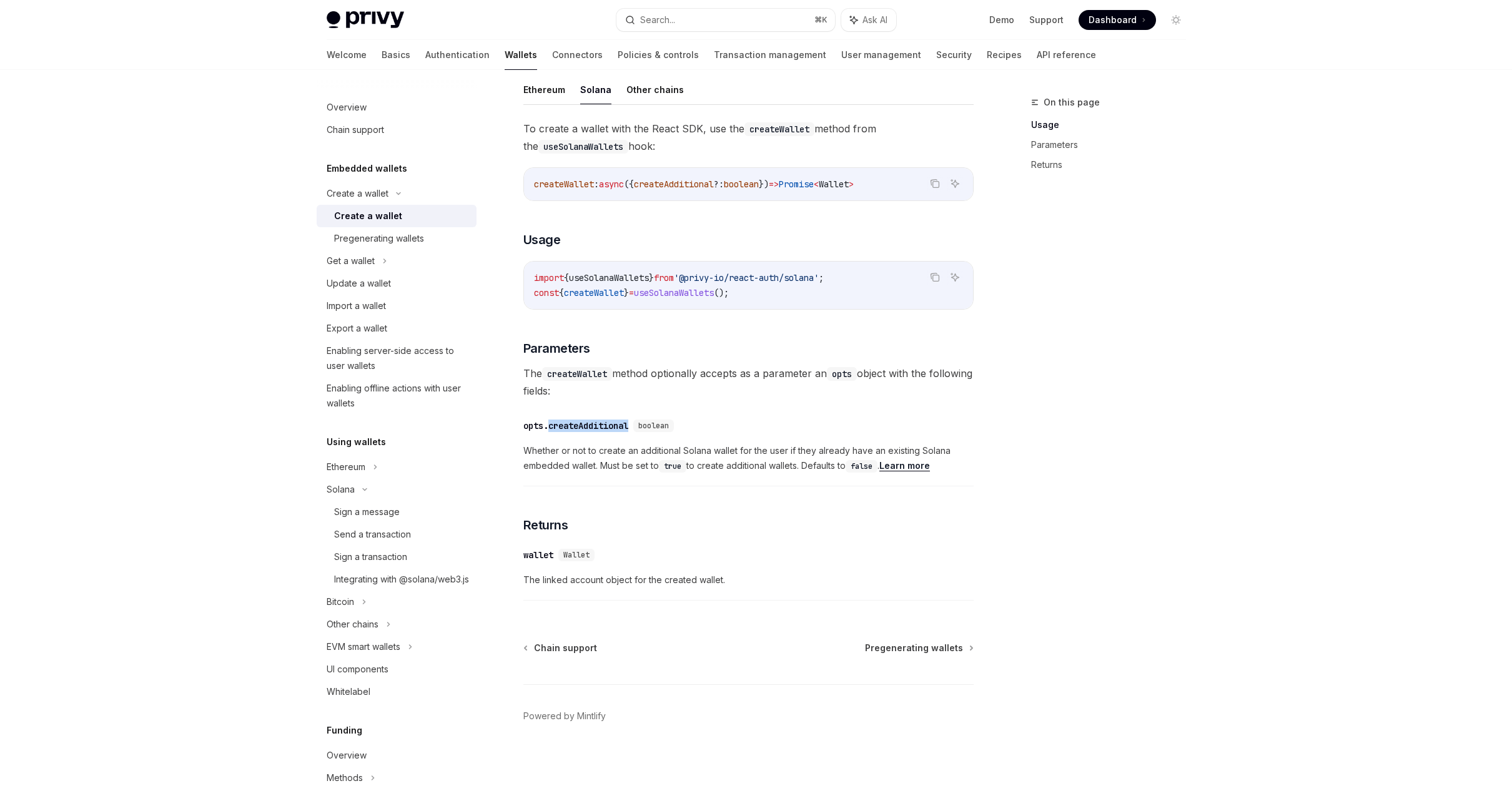
click at [600, 437] on div "​ opts.createAdditional boolean Whether or not to create an additional Solana w…" at bounding box center [748, 449] width 450 height 74
click at [426, 55] on link "Authentication" at bounding box center [458, 54] width 64 height 30
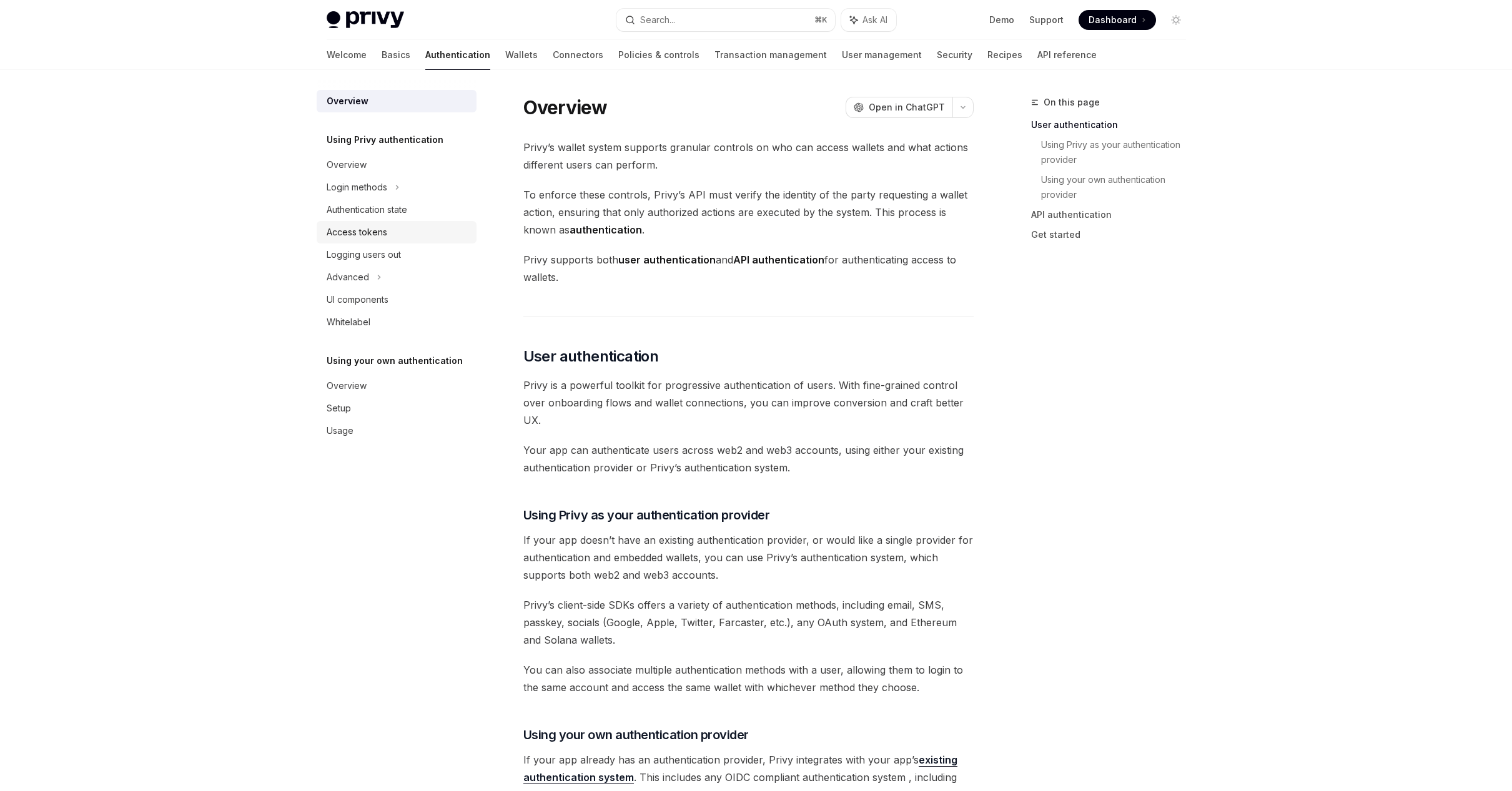
click at [382, 225] on div "Access tokens" at bounding box center [357, 232] width 61 height 15
type textarea "*"
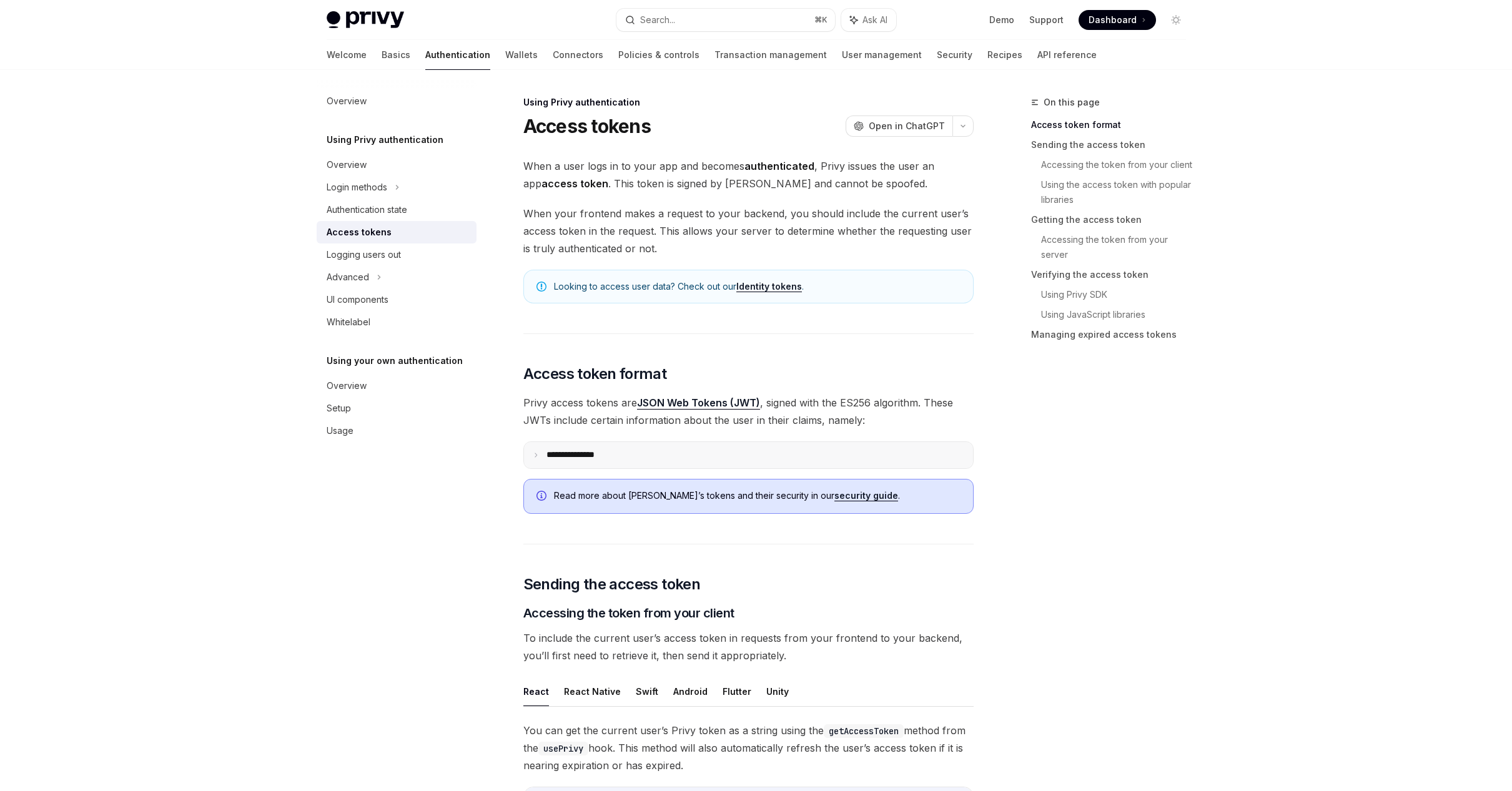
click at [614, 449] on summary "**********" at bounding box center [748, 455] width 449 height 26
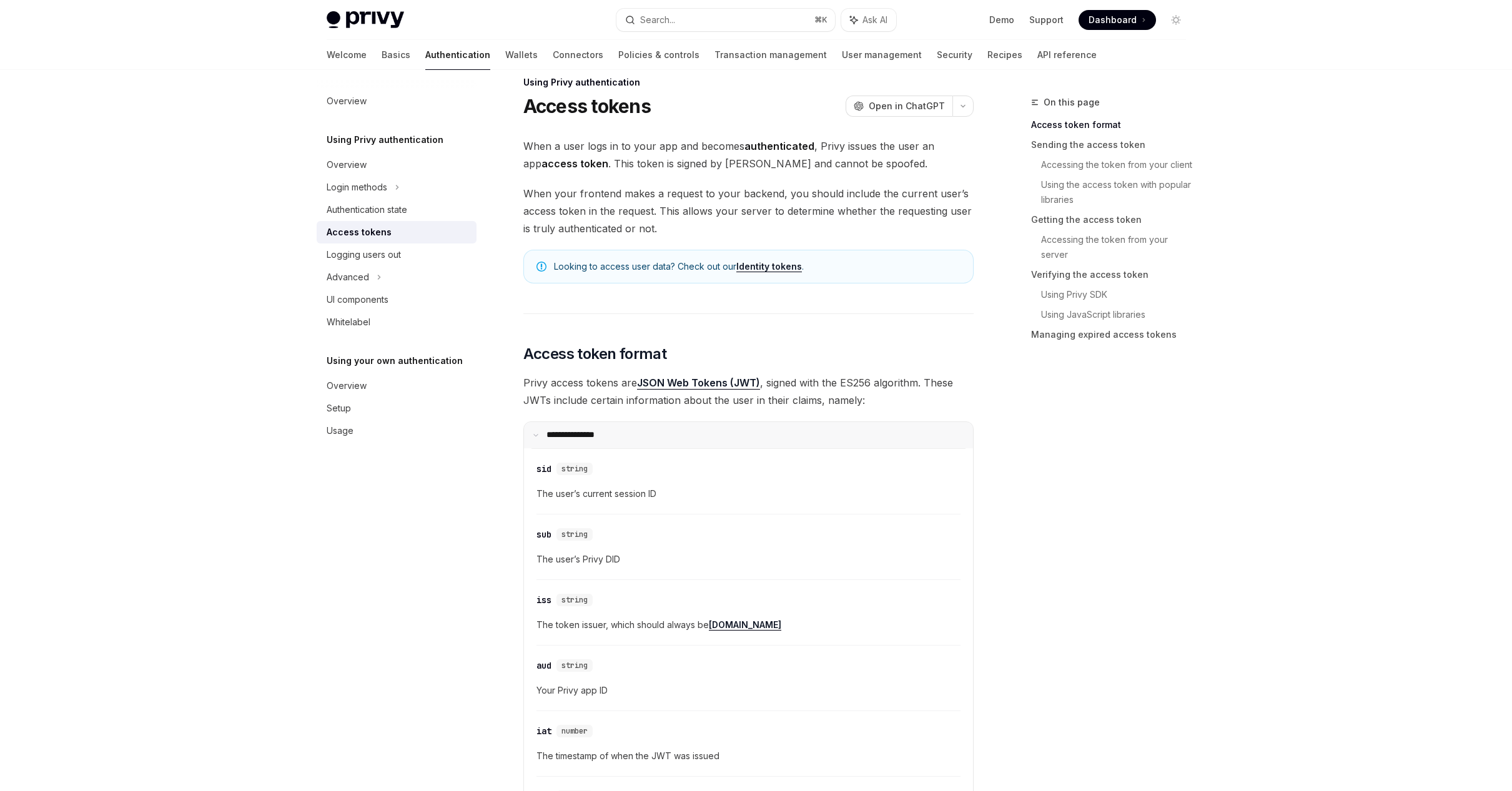
scroll to position [22, 0]
click at [618, 428] on summary "**********" at bounding box center [748, 433] width 449 height 26
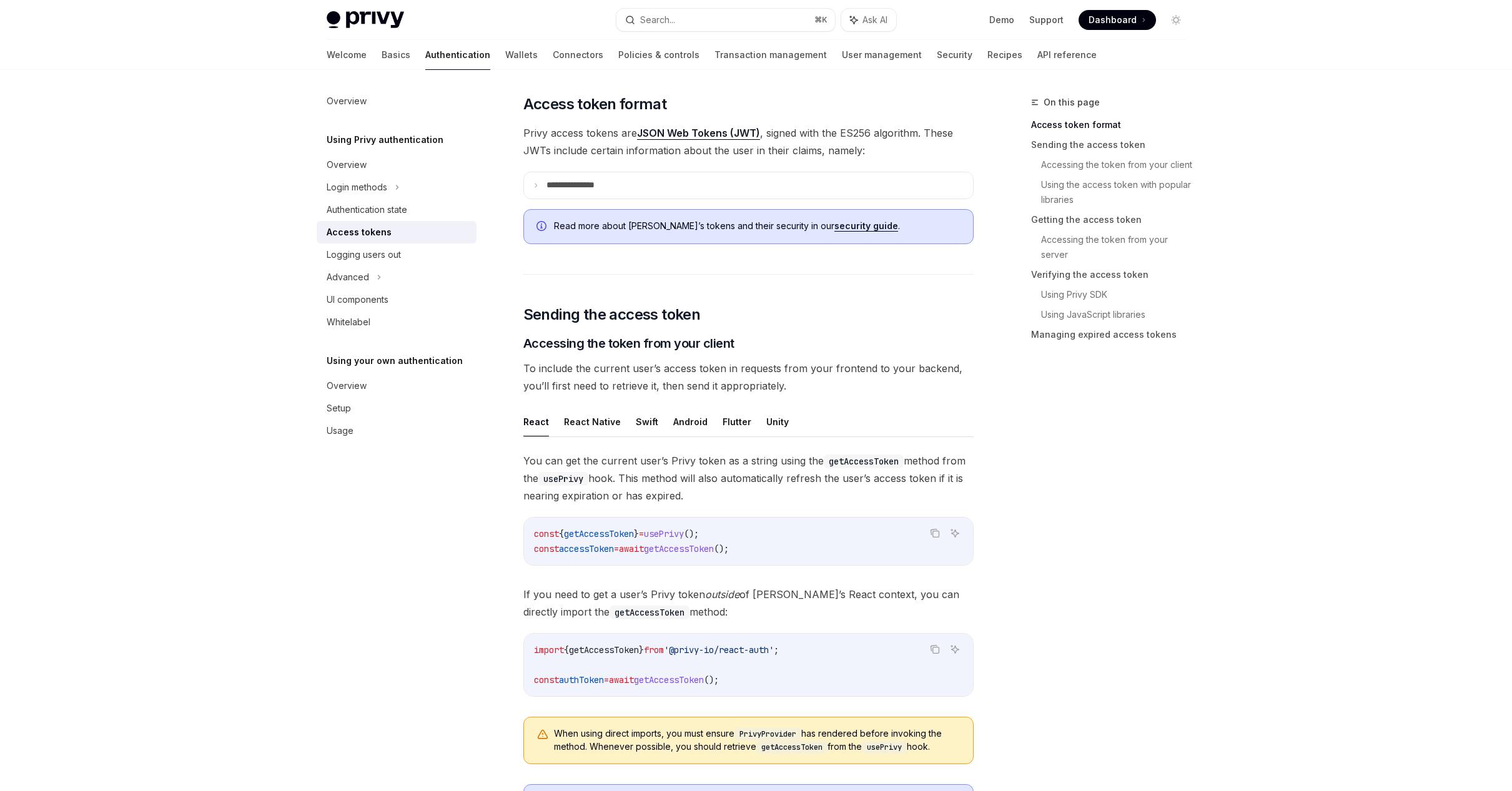
scroll to position [271, 0]
drag, startPoint x: 786, startPoint y: 671, endPoint x: 528, endPoint y: 674, distance: 258.0
click at [528, 674] on div "import { getAccessToken } from '@privy-io/react-auth' ; const authToken = await…" at bounding box center [748, 664] width 449 height 62
copy span "const authToken = await getAccessToken ();"
